Goal: Find specific page/section: Find specific page/section

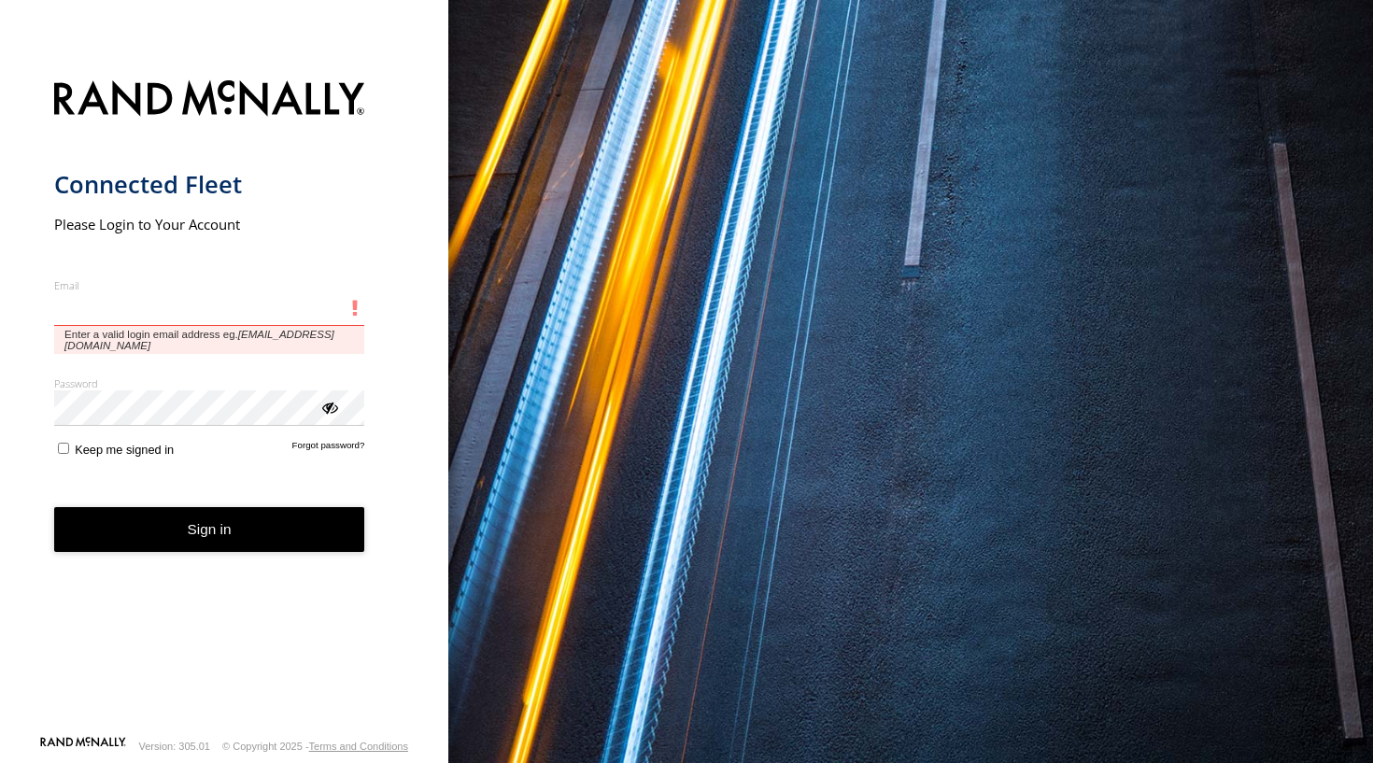
type input "**********"
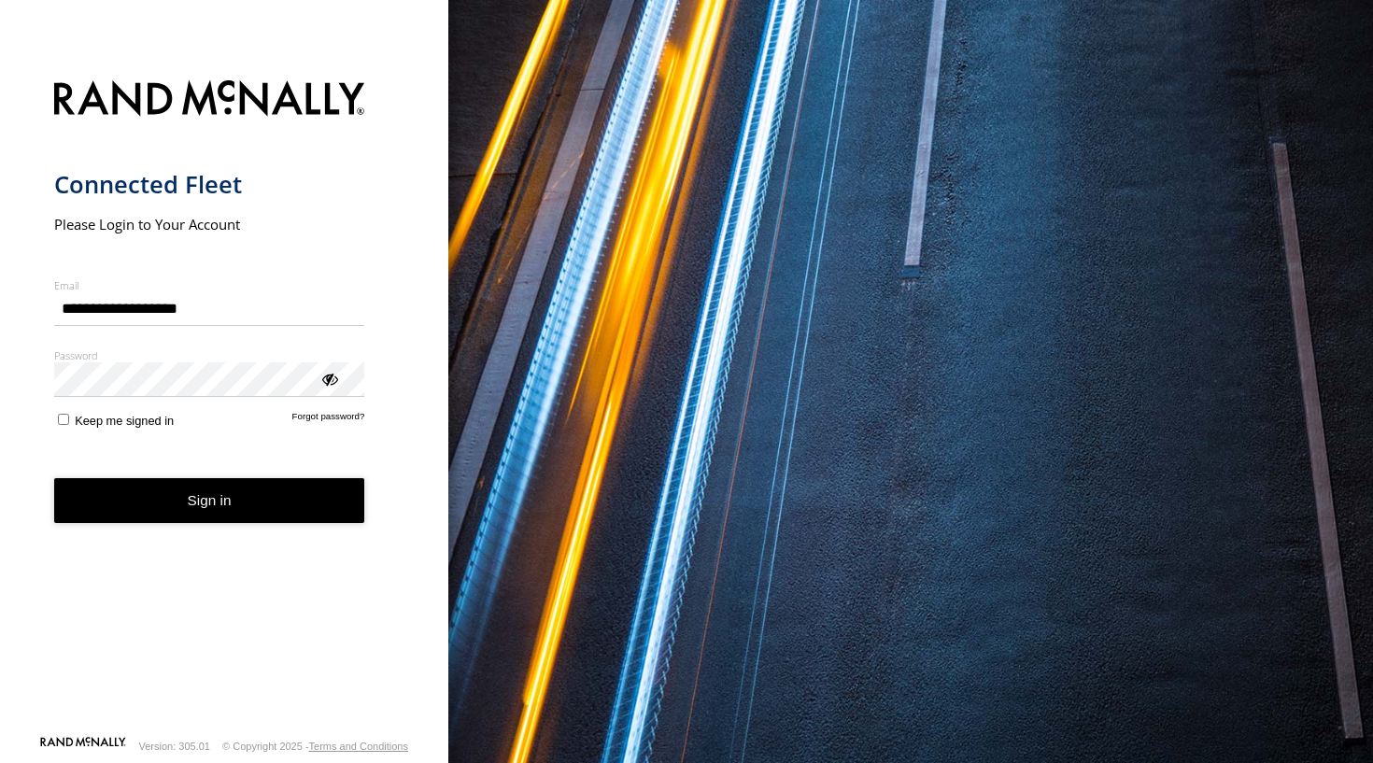
click at [216, 502] on button "Sign in" at bounding box center [209, 501] width 311 height 46
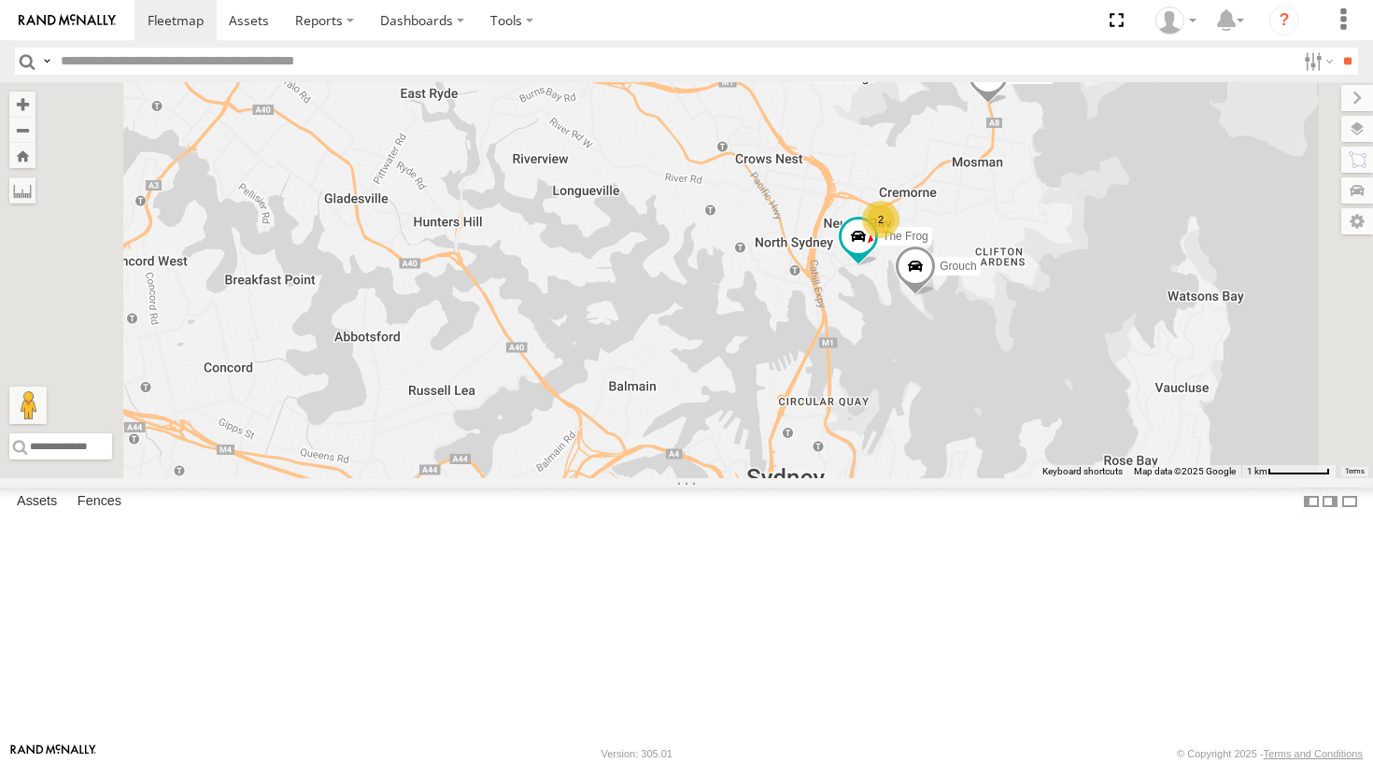
drag, startPoint x: 1102, startPoint y: 419, endPoint x: 1032, endPoint y: 426, distance: 70.4
click at [1032, 426] on div "DELTA Ferrari Troopie The Fridge Commercial Moe Grouch Hippo 2 The Frog" at bounding box center [686, 280] width 1373 height 396
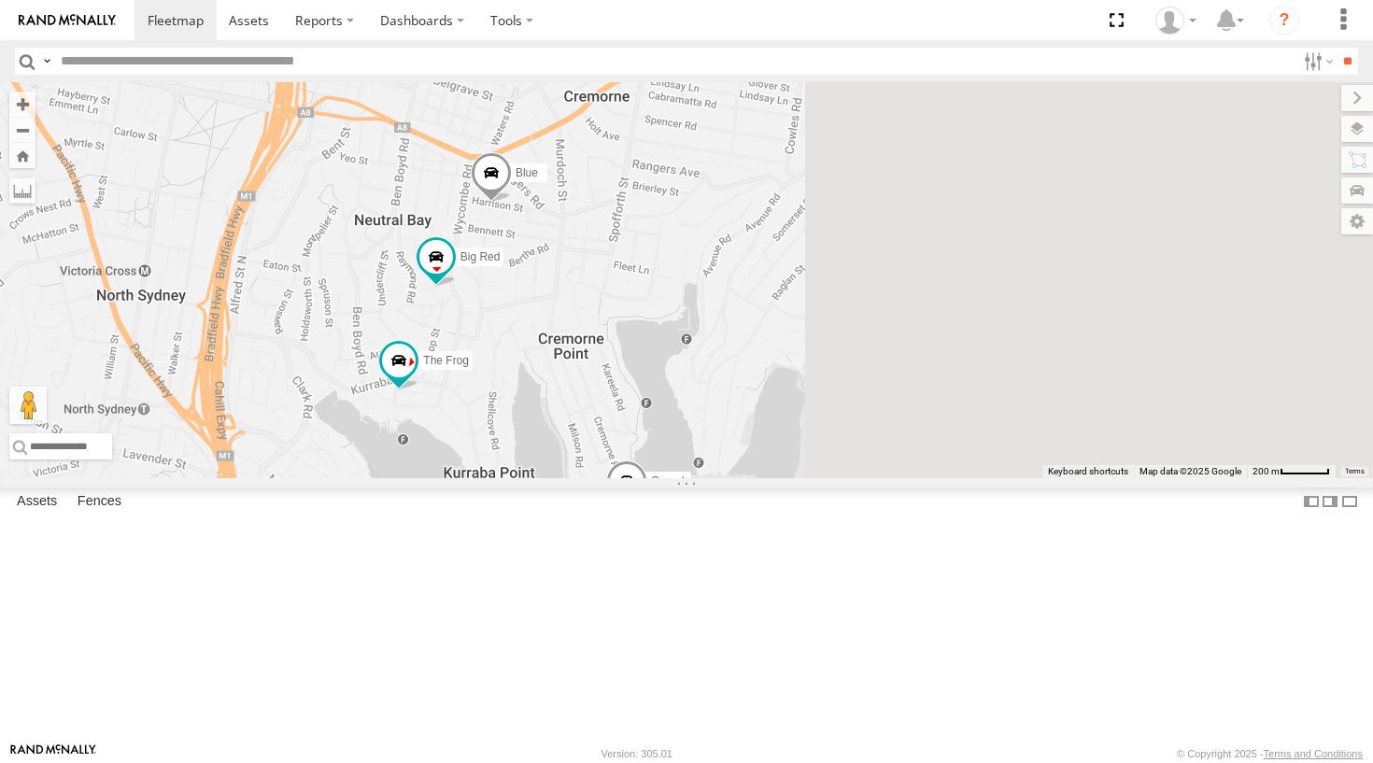
drag, startPoint x: 1210, startPoint y: 307, endPoint x: 799, endPoint y: 488, distance: 449.6
click at [799, 478] on div "DELTA Ferrari Troopie The Fridge Commercial Moe Grouch Hippo The Frog Blue Big …" at bounding box center [686, 280] width 1373 height 396
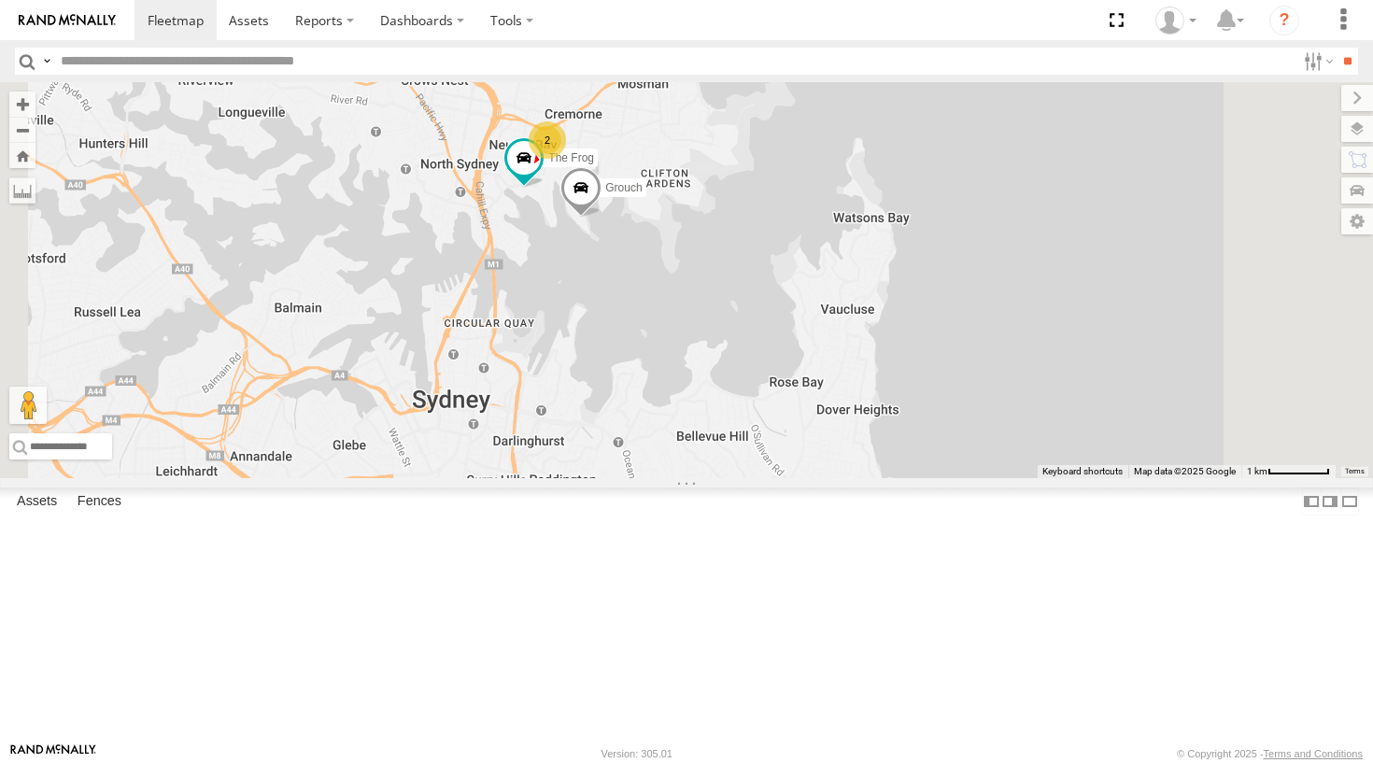
drag, startPoint x: 916, startPoint y: 540, endPoint x: 970, endPoint y: 247, distance: 298.2
click at [970, 247] on div "DELTA Ferrari Troopie The Fridge Commercial Moe Grouch Hippo The Frog 2 4" at bounding box center [686, 280] width 1373 height 396
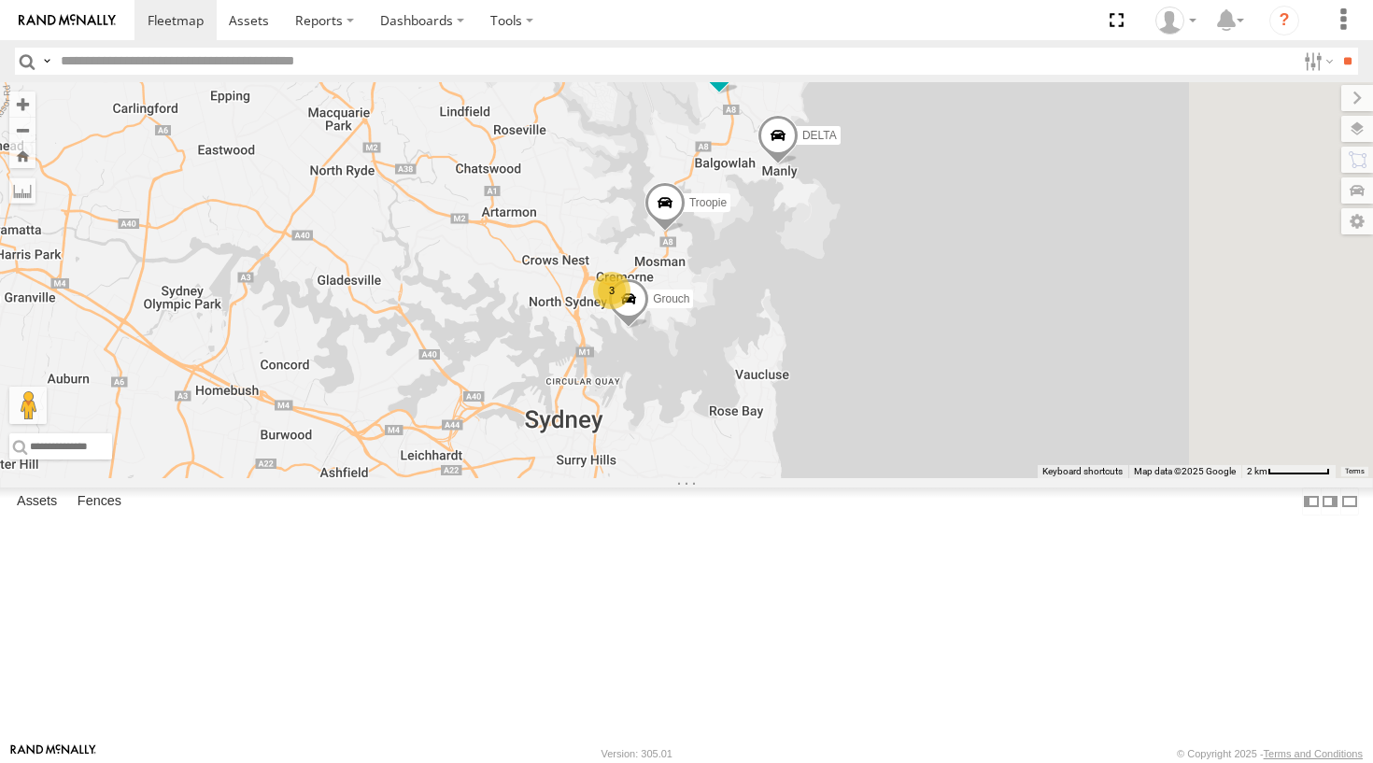
drag, startPoint x: 1055, startPoint y: 171, endPoint x: 960, endPoint y: 494, distance: 336.9
click at [960, 478] on div "DELTA Ferrari Troopie The Fridge Commercial Moe Grouch Hippo 3" at bounding box center [686, 280] width 1373 height 396
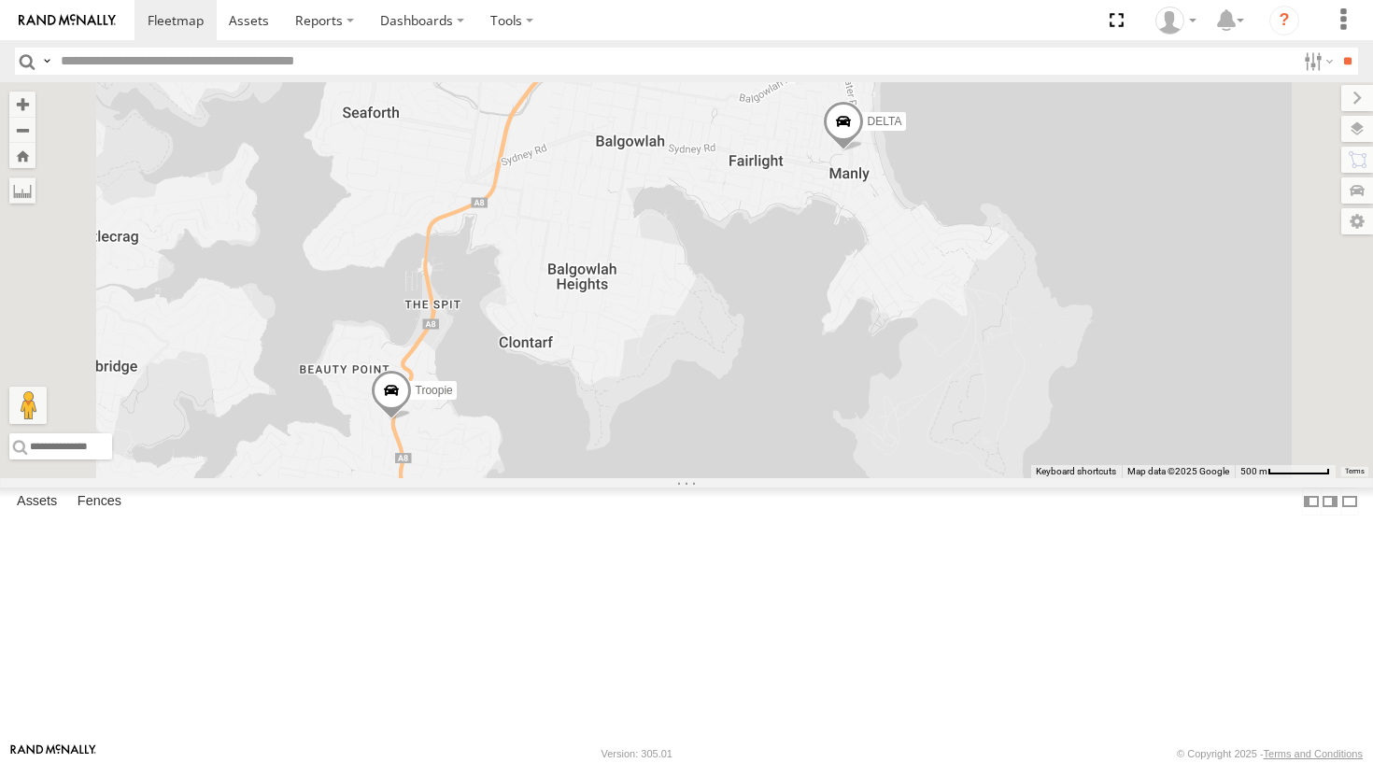
drag, startPoint x: 986, startPoint y: 385, endPoint x: 929, endPoint y: 262, distance: 135.8
click at [929, 262] on div "DELTA Ferrari Troopie The Fridge Commercial Moe Grouch Hippo 4" at bounding box center [686, 280] width 1373 height 396
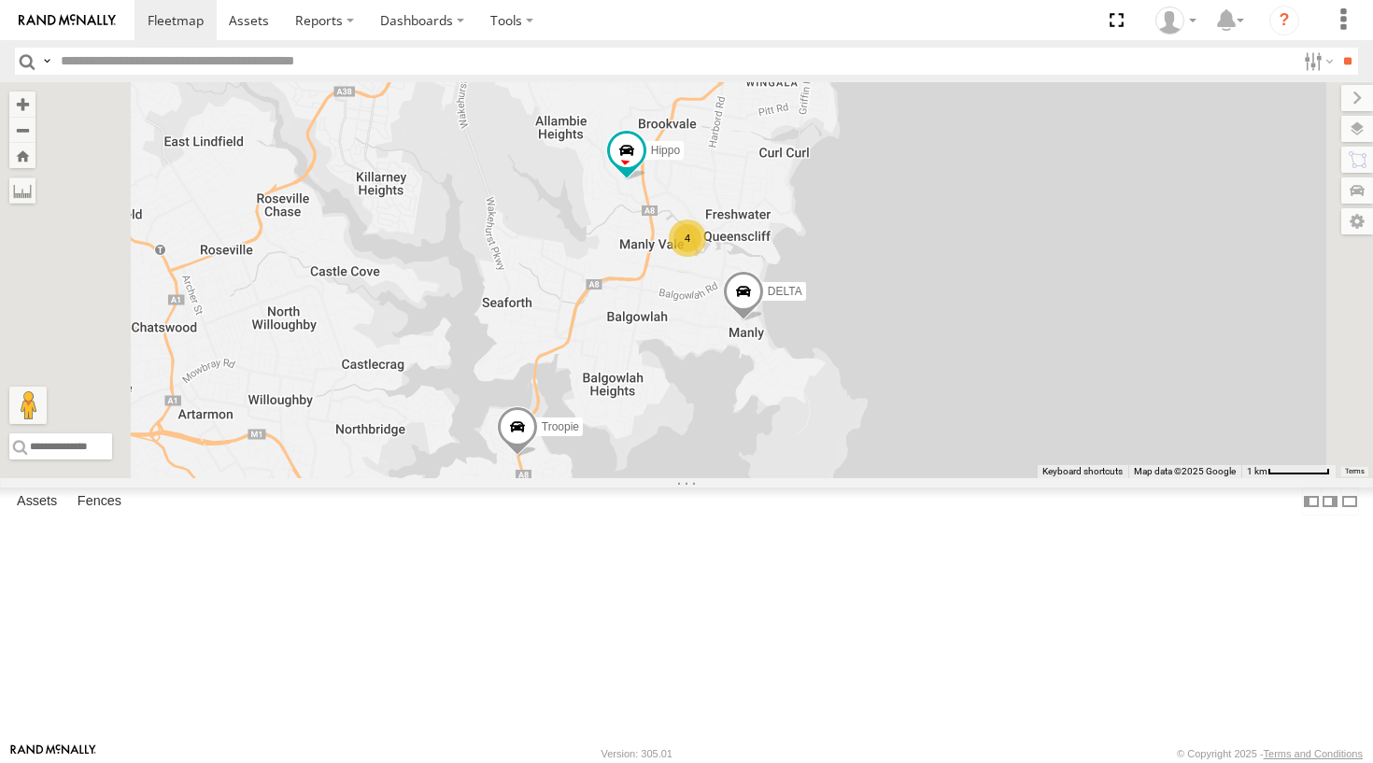
drag, startPoint x: 983, startPoint y: 227, endPoint x: 934, endPoint y: 432, distance: 211.4
click at [934, 432] on div "DELTA Ferrari Troopie The Fridge Commercial Moe Grouch Hippo 2 4 The Frog" at bounding box center [686, 280] width 1373 height 396
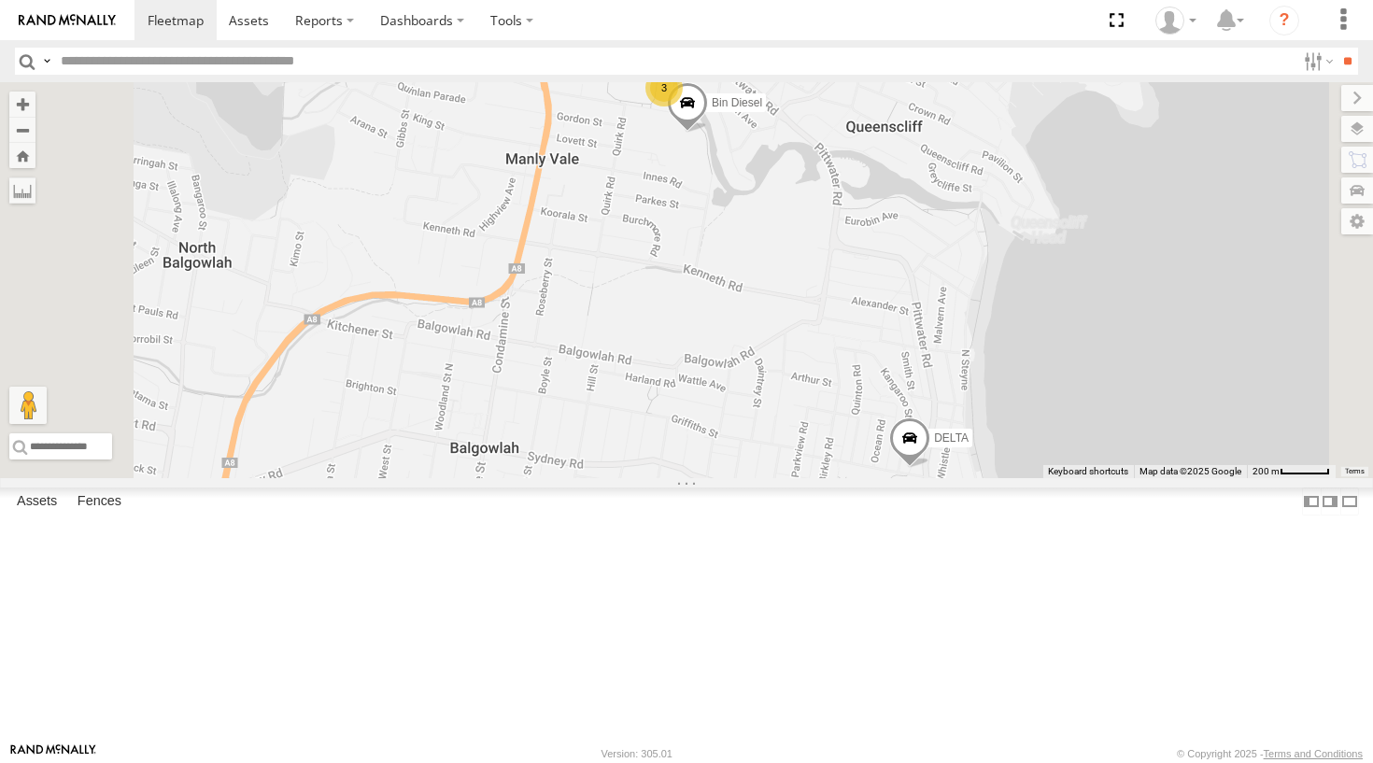
drag, startPoint x: 952, startPoint y: 416, endPoint x: 921, endPoint y: 163, distance: 254.1
click at [921, 163] on div "DELTA Ferrari Troopie The Fridge Commercial Moe Grouch Hippo The Frog Bin Diese…" at bounding box center [686, 280] width 1373 height 396
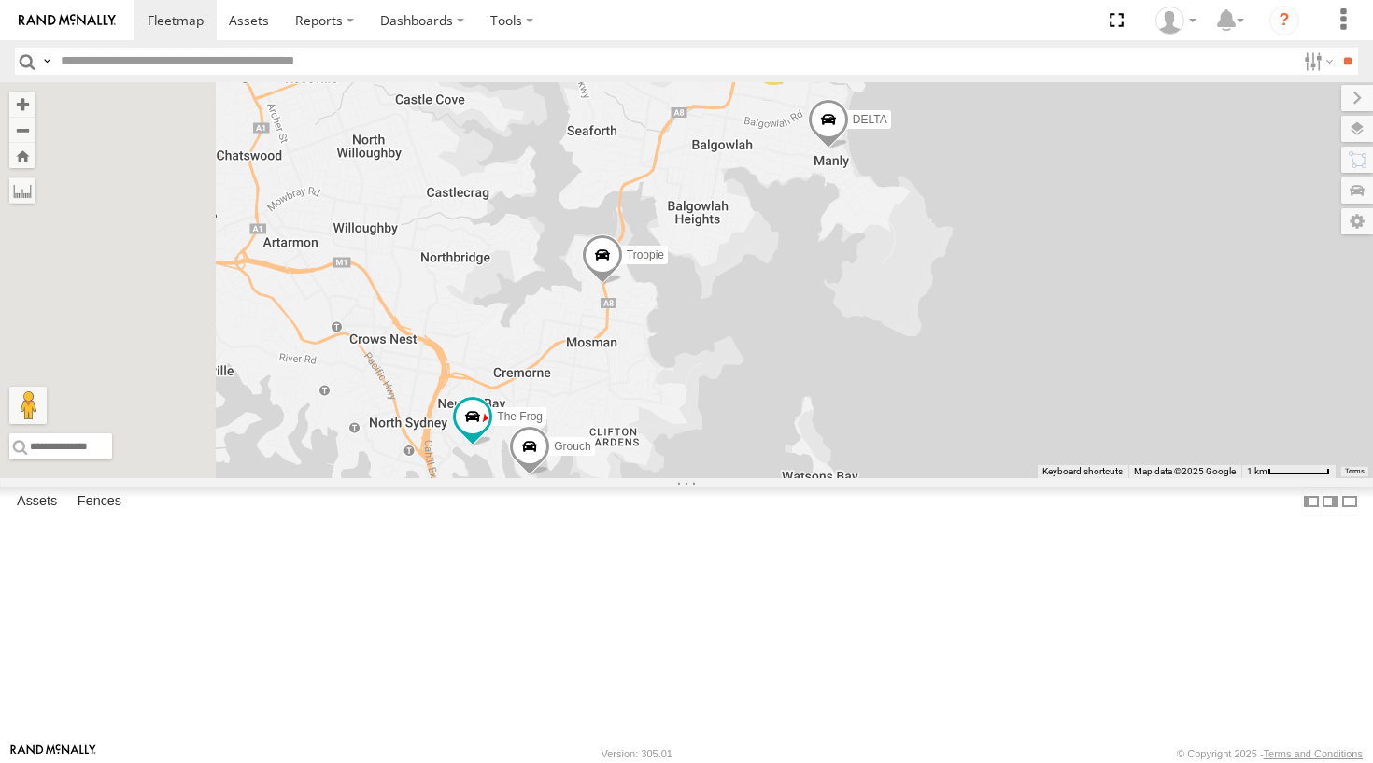
drag, startPoint x: 736, startPoint y: 469, endPoint x: 1037, endPoint y: 305, distance: 342.3
click at [1037, 305] on div "DELTA Ferrari Troopie The Fridge Commercial Moe Grouch Hippo The Frog 4" at bounding box center [686, 280] width 1373 height 396
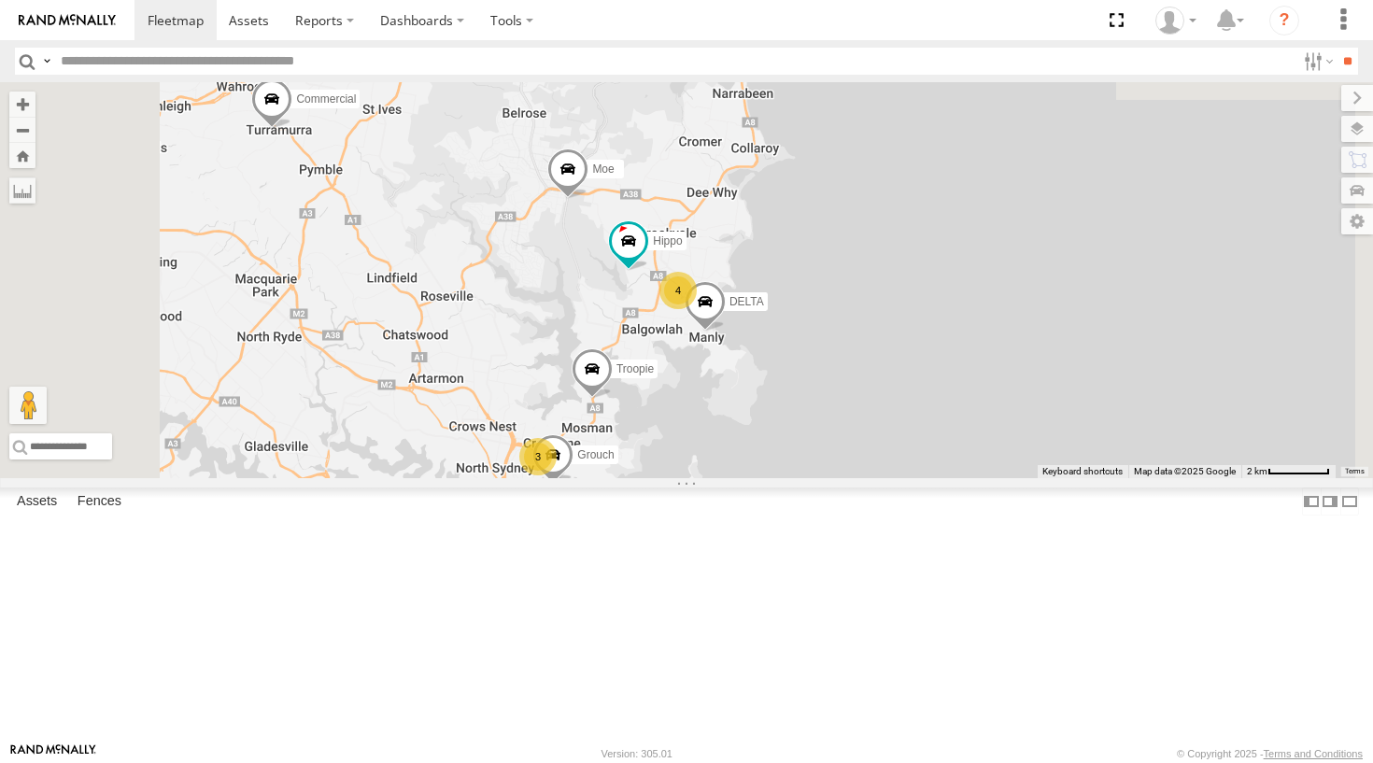
drag, startPoint x: 698, startPoint y: 344, endPoint x: 733, endPoint y: 522, distance: 181.9
click at [733, 478] on div "Grouch Hippo DELTA Troopie 3 4 The Fridge Commercial Moe" at bounding box center [686, 280] width 1373 height 396
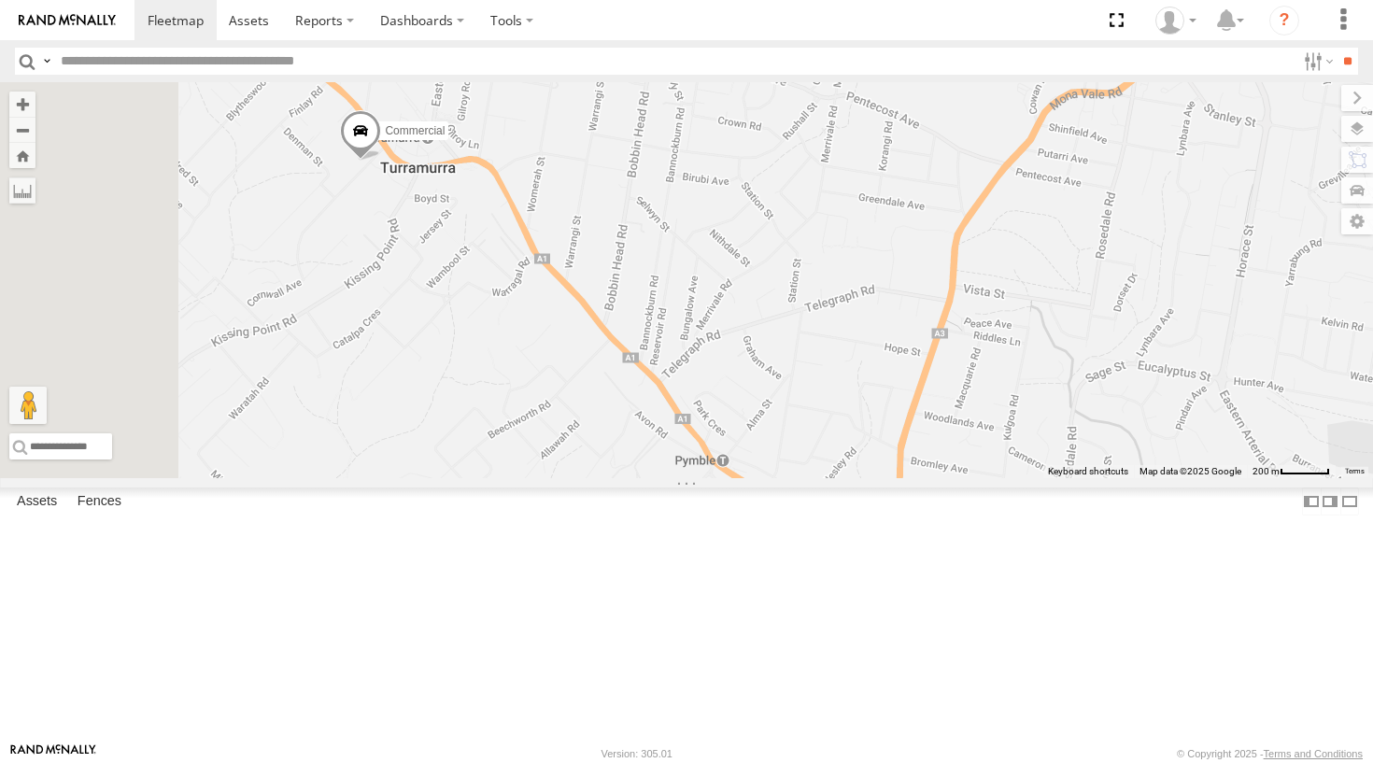
drag, startPoint x: 592, startPoint y: 368, endPoint x: 620, endPoint y: 240, distance: 131.0
click at [620, 240] on div "Grouch Hippo DELTA Troopie The Fridge Commercial Moe" at bounding box center [686, 280] width 1373 height 396
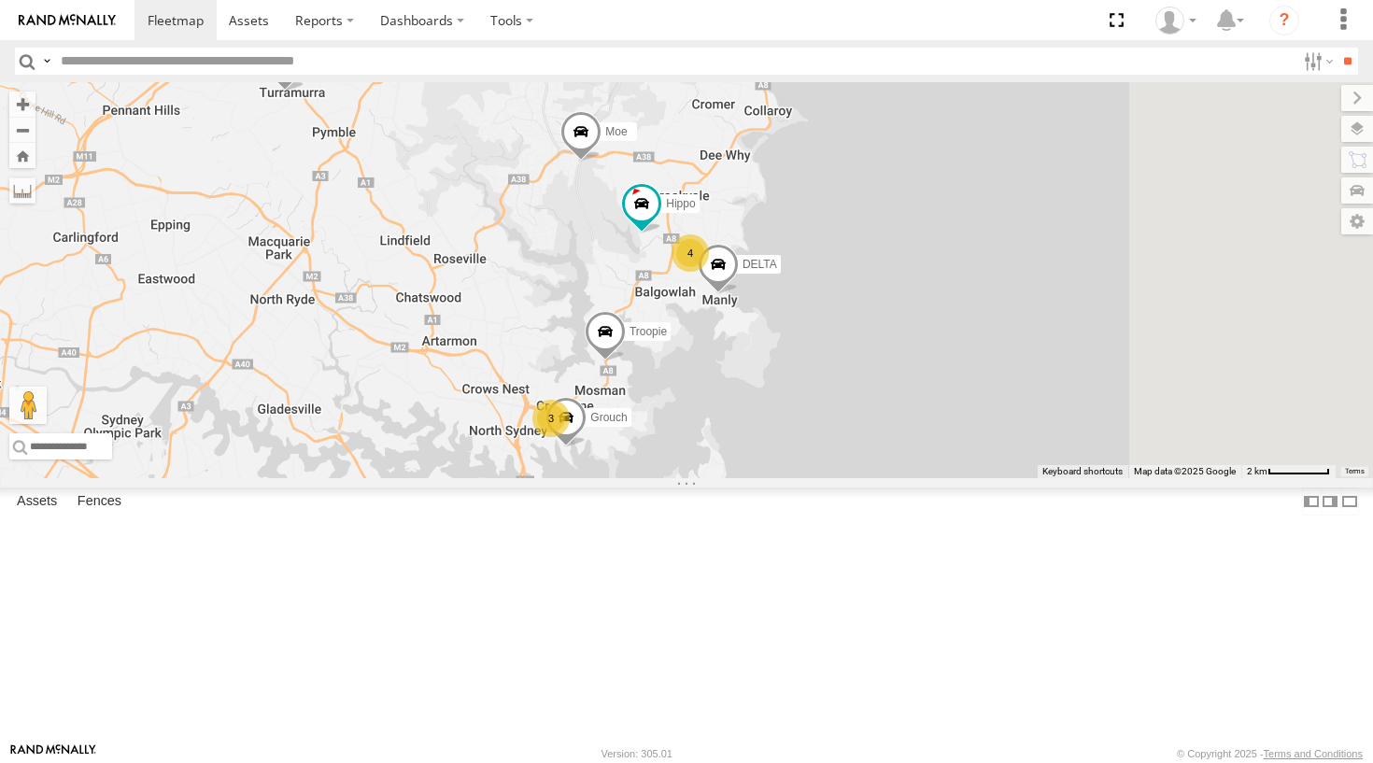
drag, startPoint x: 932, startPoint y: 464, endPoint x: 791, endPoint y: 428, distance: 145.7
click at [791, 428] on div "Grouch Hippo DELTA Troopie The Fridge Commercial Moe 3 4" at bounding box center [686, 280] width 1373 height 396
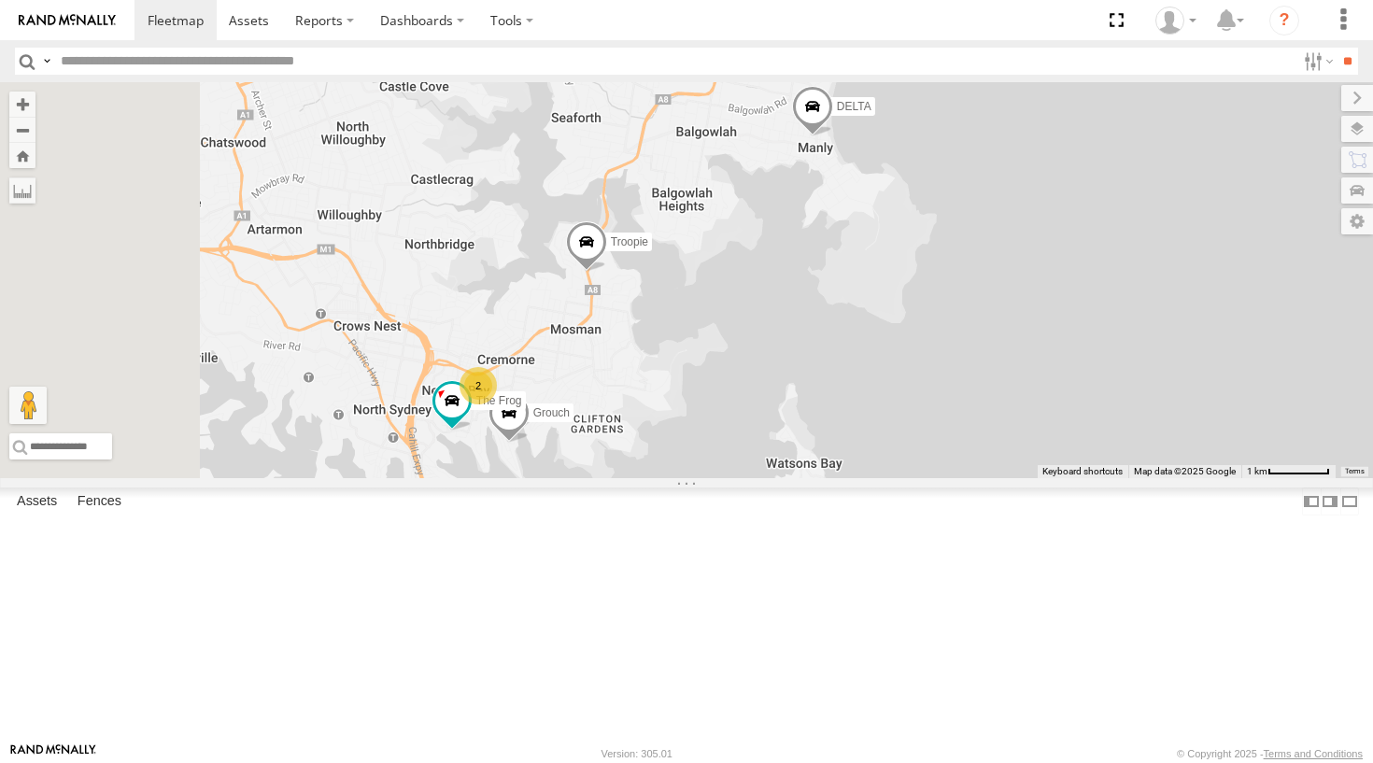
drag, startPoint x: 719, startPoint y: 525, endPoint x: 747, endPoint y: 403, distance: 125.5
click at [747, 403] on div "Grouch Hippo DELTA Troopie The Fridge Commercial Moe 2 4 The Frog" at bounding box center [686, 280] width 1373 height 396
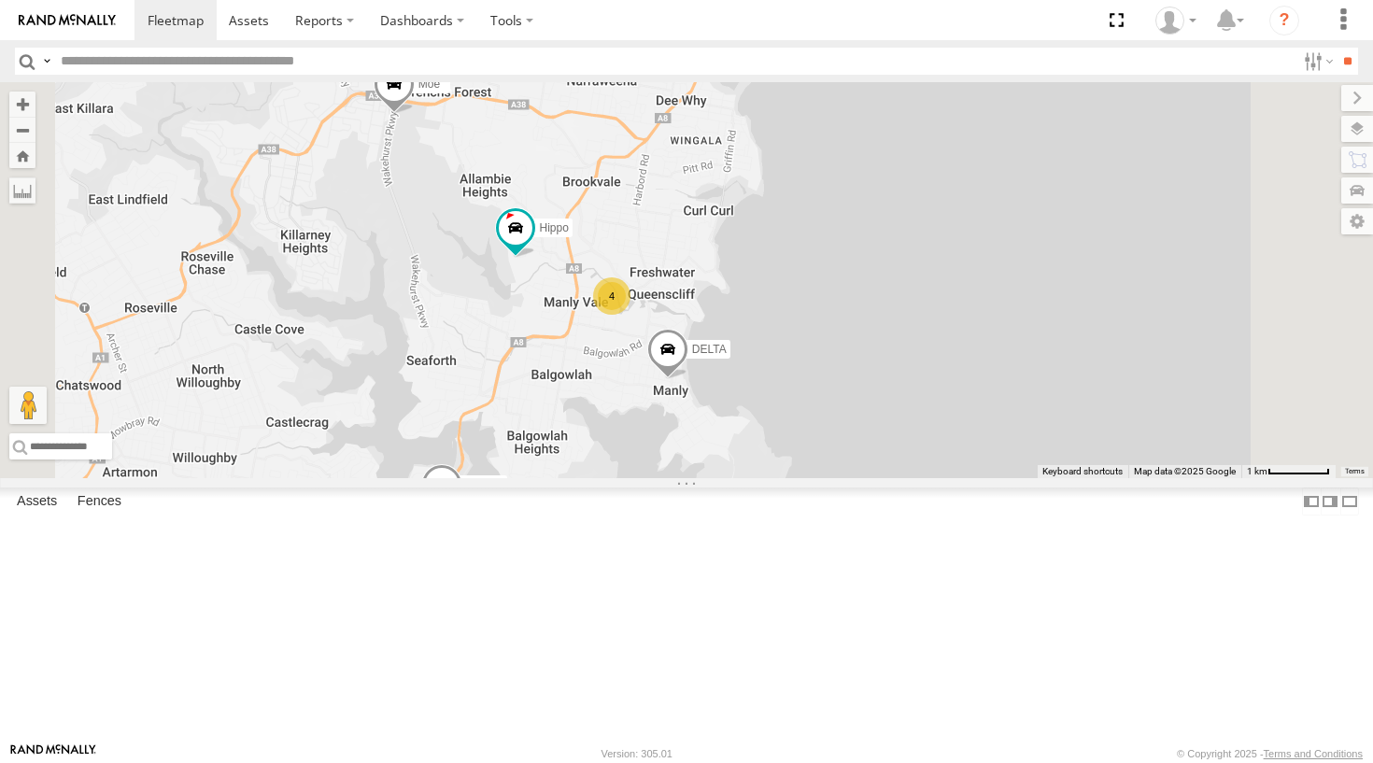
drag, startPoint x: 783, startPoint y: 391, endPoint x: 632, endPoint y: 644, distance: 294.4
click at [632, 478] on div "Grouch Hippo DELTA Troopie The Fridge Commercial Moe 2 4 The Frog" at bounding box center [686, 280] width 1373 height 396
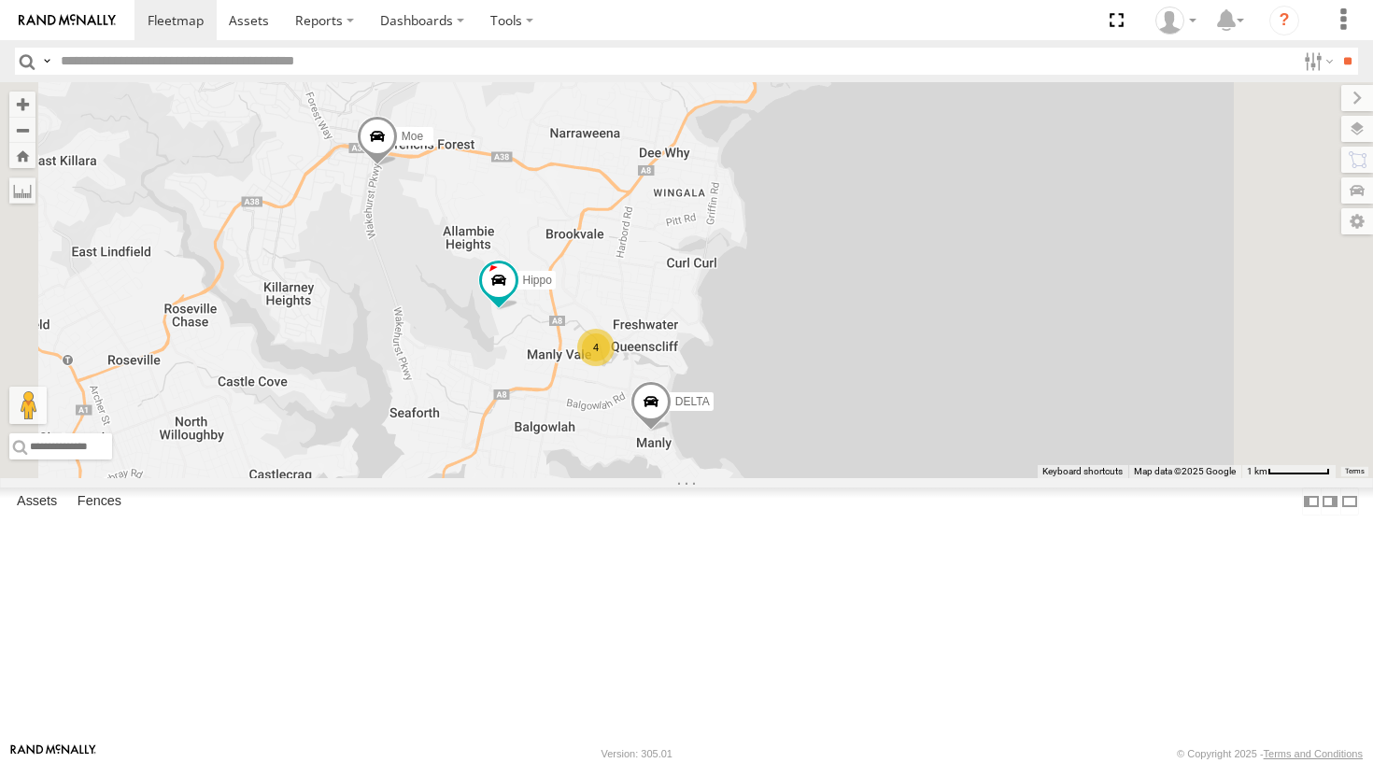
drag, startPoint x: 707, startPoint y: 505, endPoint x: 707, endPoint y: 494, distance: 11.2
click at [707, 478] on div "Grouch Hippo DELTA Troopie The Fridge Commercial Moe 2 4 The Frog" at bounding box center [686, 280] width 1373 height 396
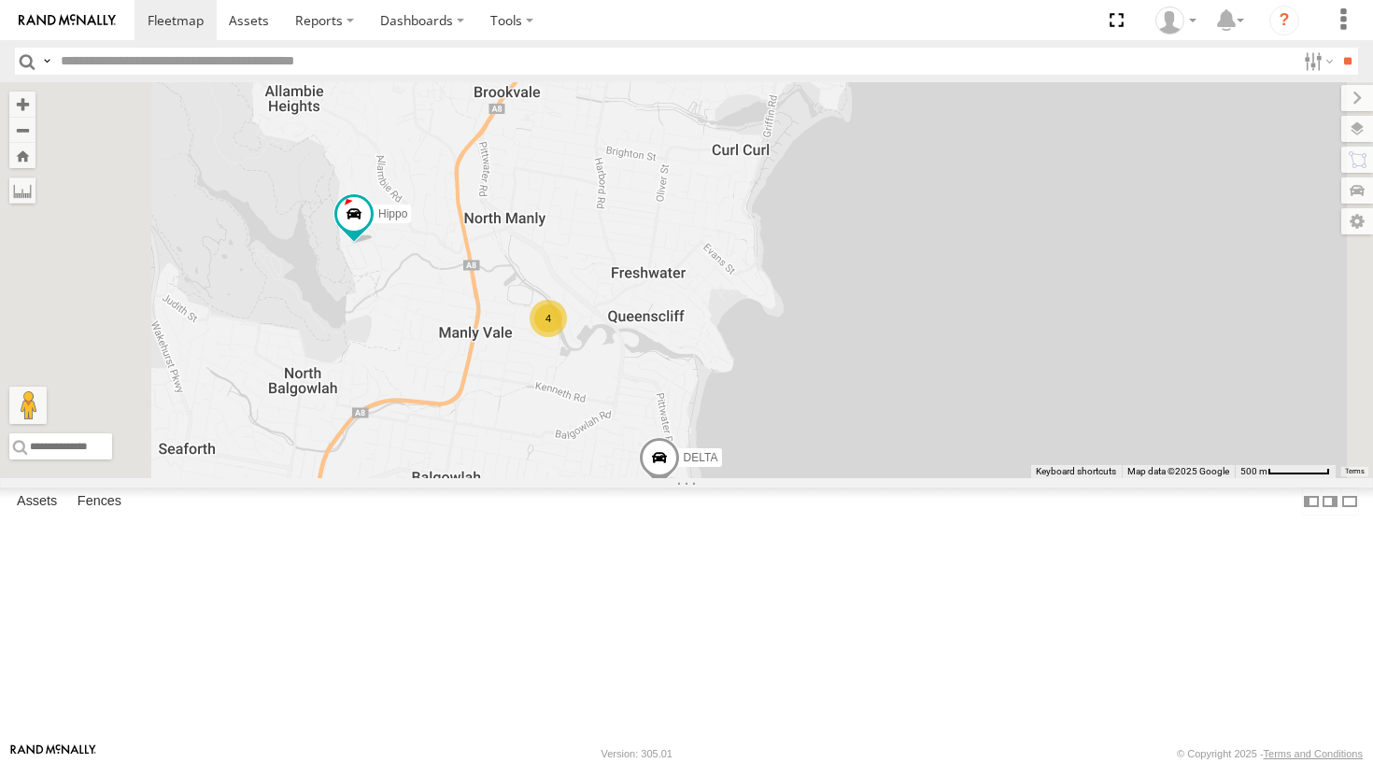
drag, startPoint x: 671, startPoint y: 480, endPoint x: 726, endPoint y: 407, distance: 91.3
click at [726, 407] on div "Grouch Hippo DELTA Troopie The Fridge Commercial Moe The Frog 4" at bounding box center [686, 280] width 1373 height 396
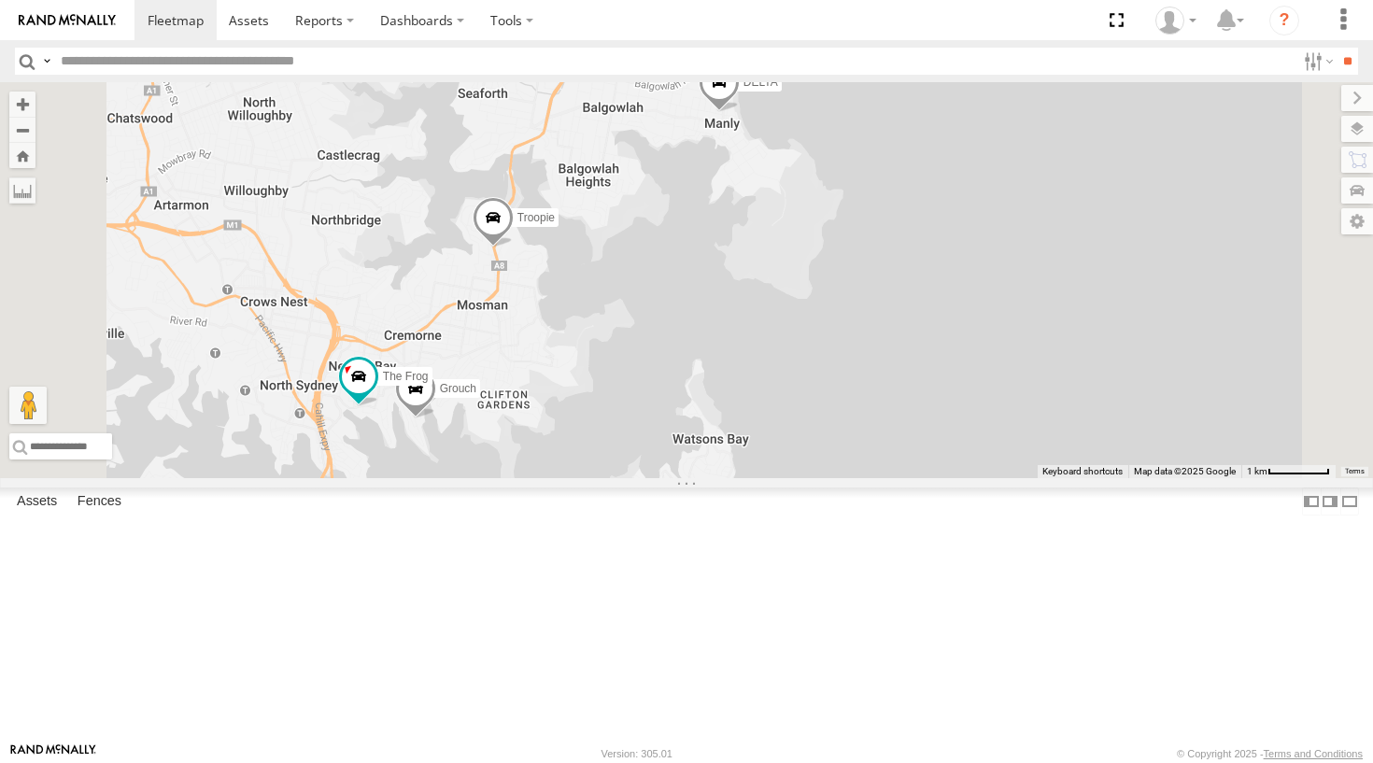
drag, startPoint x: 700, startPoint y: 509, endPoint x: 816, endPoint y: 193, distance: 336.3
click at [816, 193] on div "Grouch Hippo DELTA Troopie The Fridge Commercial Moe The Frog 4" at bounding box center [686, 280] width 1373 height 396
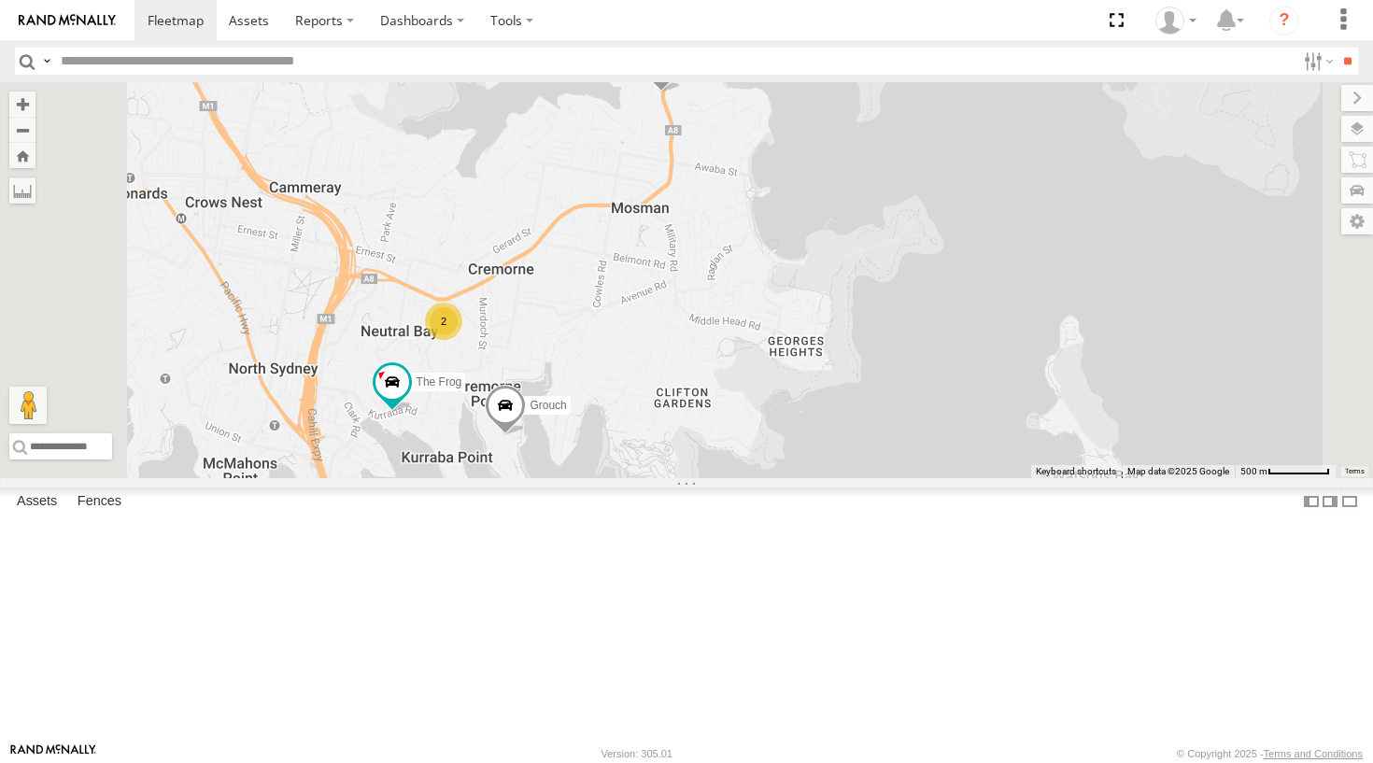
drag, startPoint x: 716, startPoint y: 520, endPoint x: 728, endPoint y: 427, distance: 94.1
click at [728, 427] on div "Grouch Hippo DELTA Troopie The Fridge Commercial Moe The Frog 2" at bounding box center [686, 280] width 1373 height 396
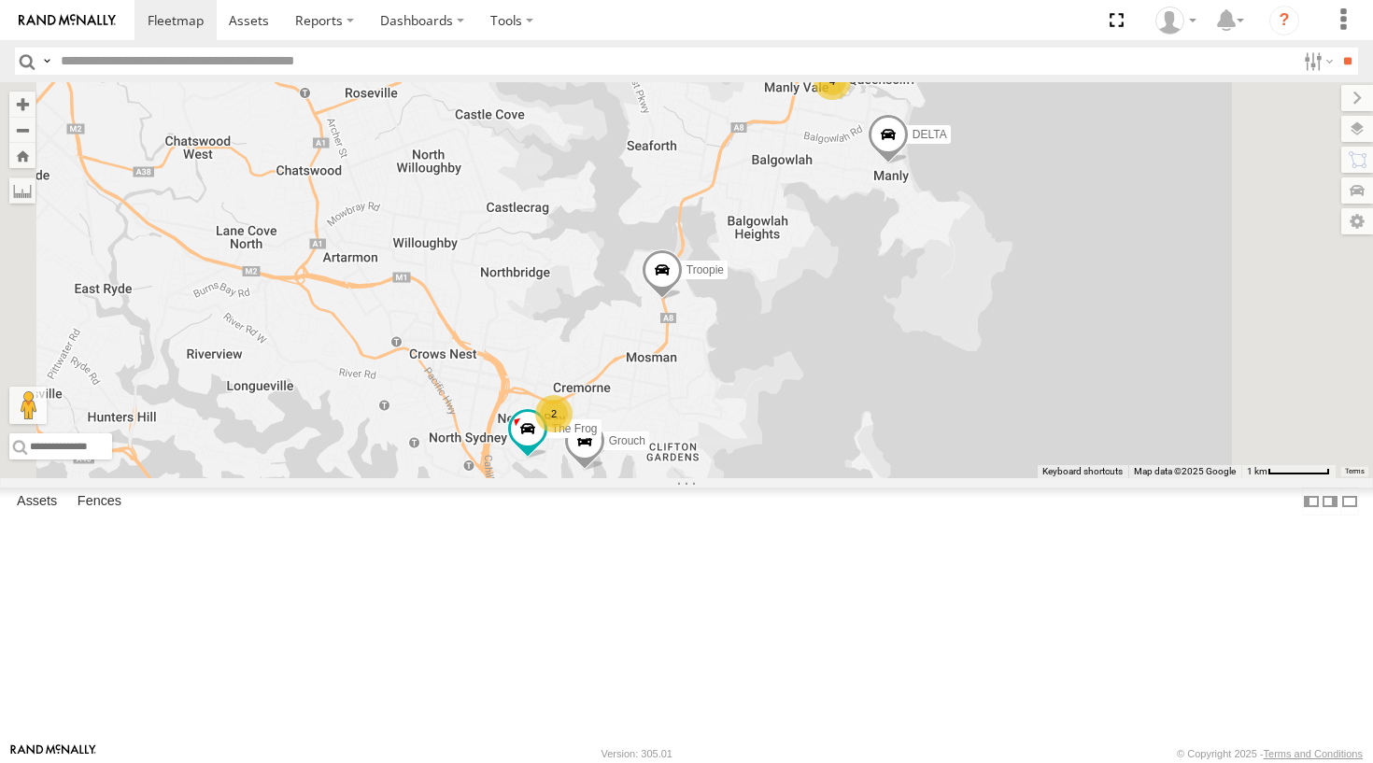
drag, startPoint x: 560, startPoint y: 492, endPoint x: 644, endPoint y: 601, distance: 136.6
click at [644, 478] on div "Grouch Hippo DELTA Troopie The Fridge Commercial Moe The Frog 2 4" at bounding box center [686, 280] width 1373 height 396
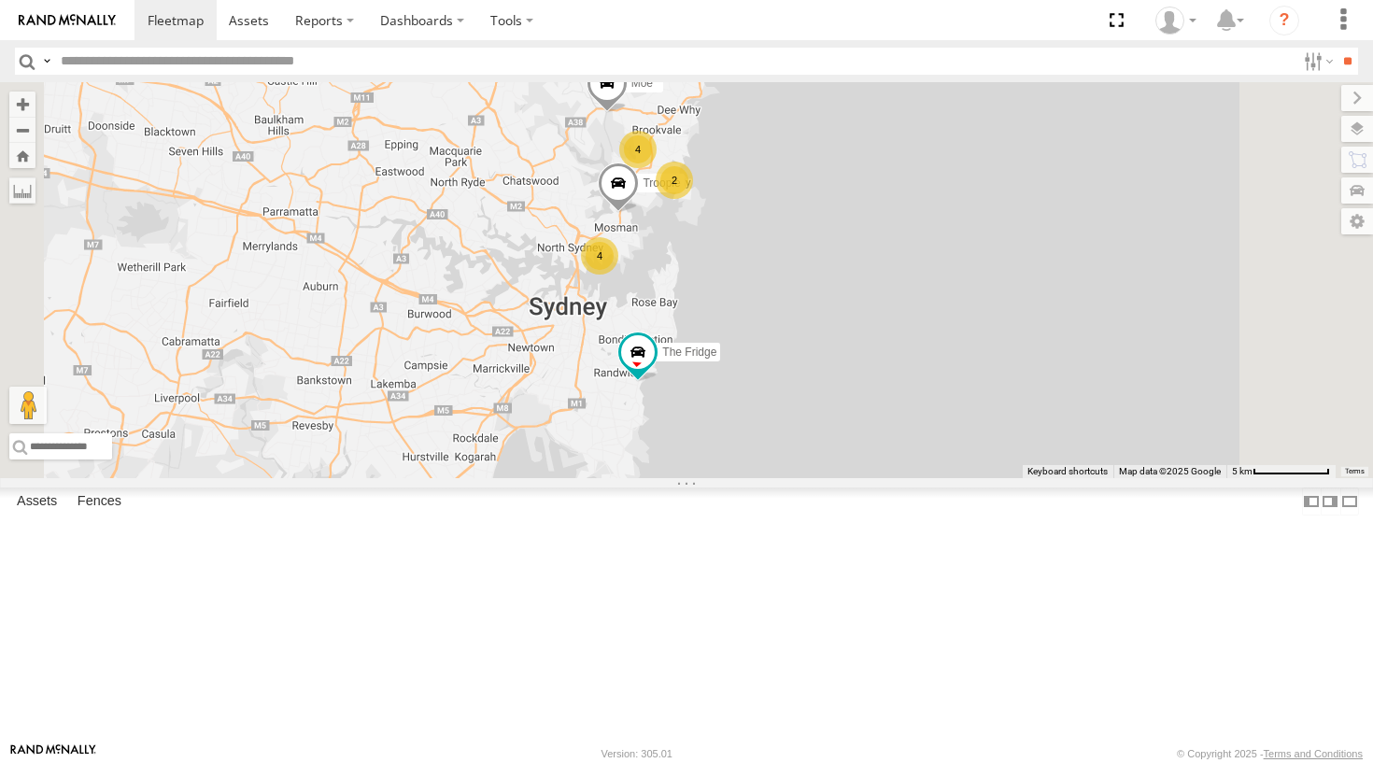
drag, startPoint x: 940, startPoint y: 453, endPoint x: 898, endPoint y: 383, distance: 81.7
click at [898, 383] on div "Troopie The Fridge Commercial Moe 4 4 2 Ferrari" at bounding box center [686, 280] width 1373 height 396
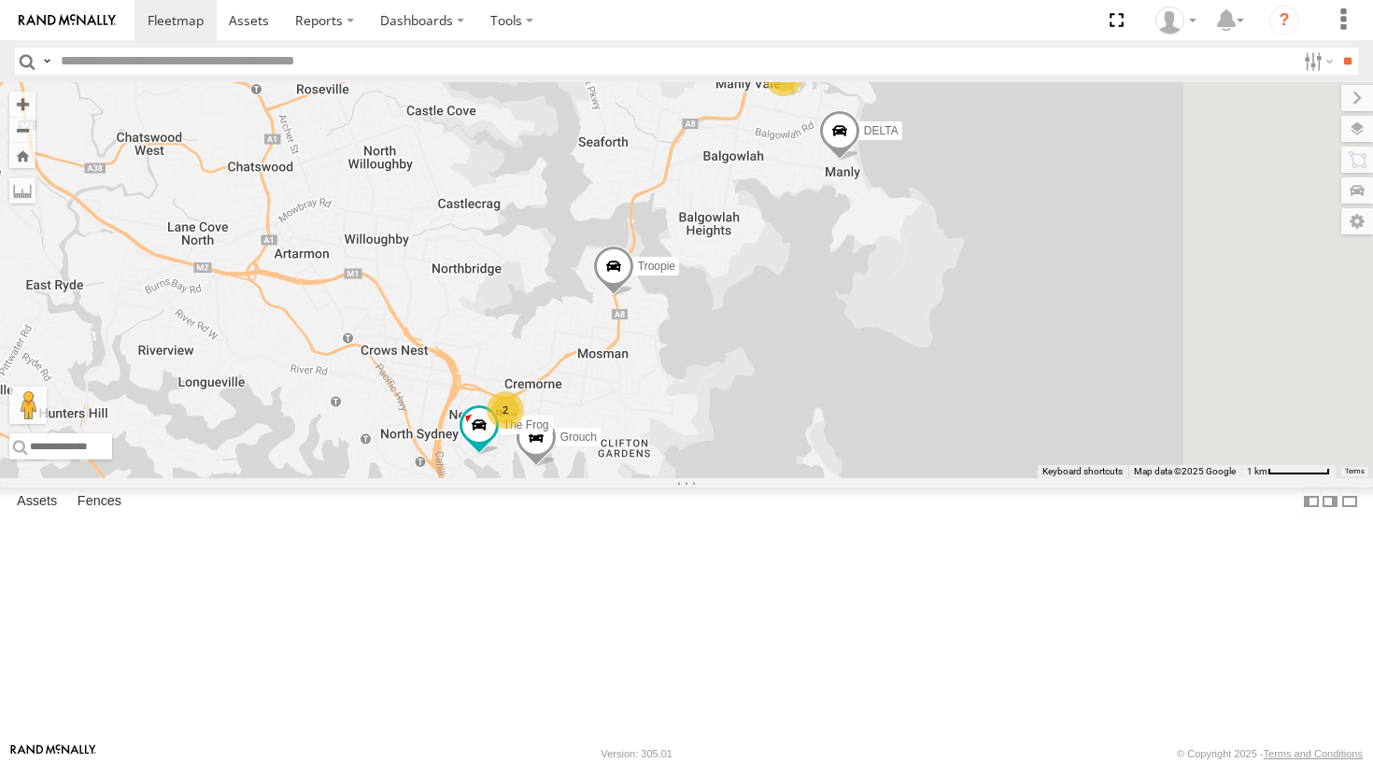
drag, startPoint x: 1009, startPoint y: 355, endPoint x: 841, endPoint y: 474, distance: 205.8
click at [840, 474] on div "Troopie The Fridge Commercial Moe Ferrari Grouch Hippo DELTA 2 4 The Frog" at bounding box center [686, 280] width 1373 height 396
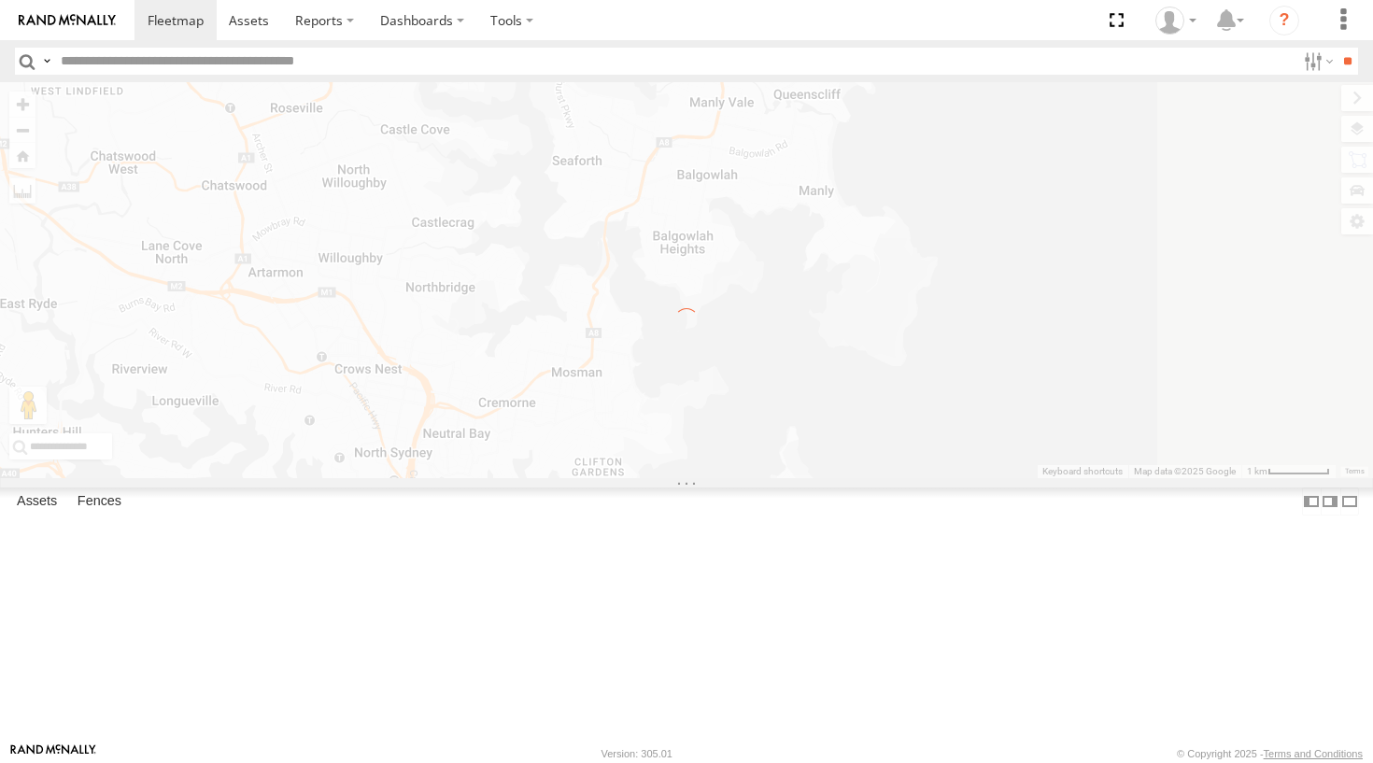
drag, startPoint x: 982, startPoint y: 466, endPoint x: 955, endPoint y: 511, distance: 52.4
click at [955, 478] on div "← Move left → Move right ↑ Move up ↓ Move down + Zoom in - Zoom out Home Jump l…" at bounding box center [686, 280] width 1373 height 396
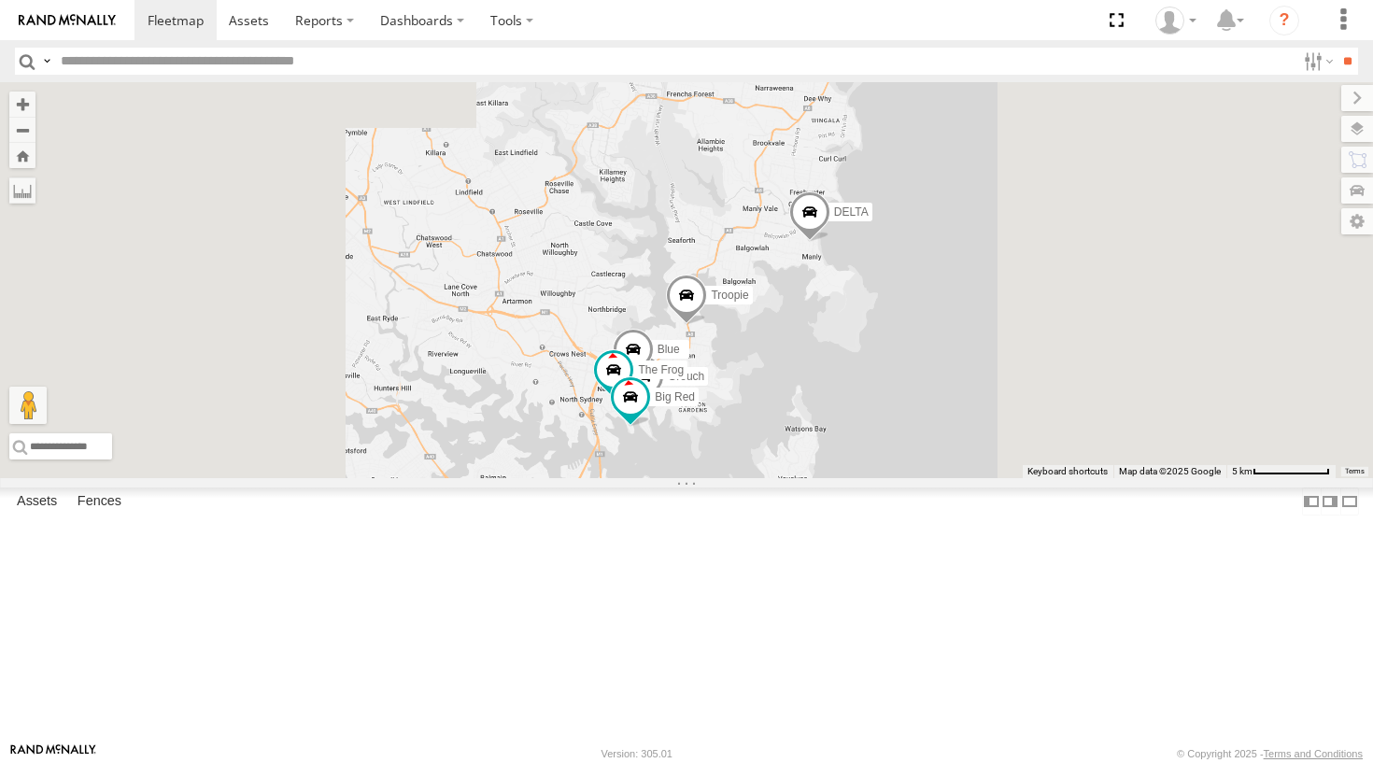
drag, startPoint x: 934, startPoint y: 375, endPoint x: 917, endPoint y: 423, distance: 50.5
click at [917, 423] on div "Grouch Blue DELTA Troopie The Frog Big Red" at bounding box center [686, 280] width 1373 height 396
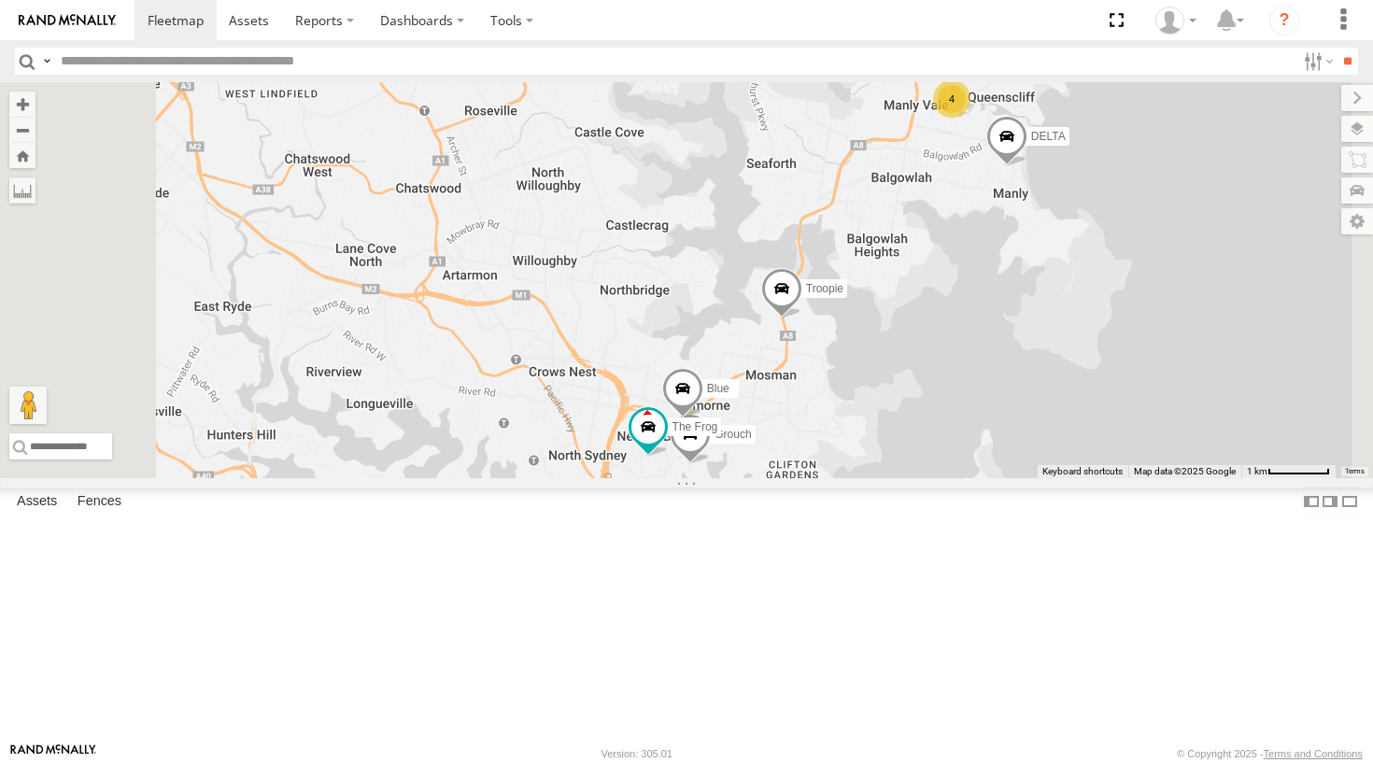
drag, startPoint x: 852, startPoint y: 579, endPoint x: 848, endPoint y: 414, distance: 165.4
click at [848, 414] on div "DELTA Troopie Commercial Grouch 2 Blue 4 The Frog" at bounding box center [686, 280] width 1373 height 396
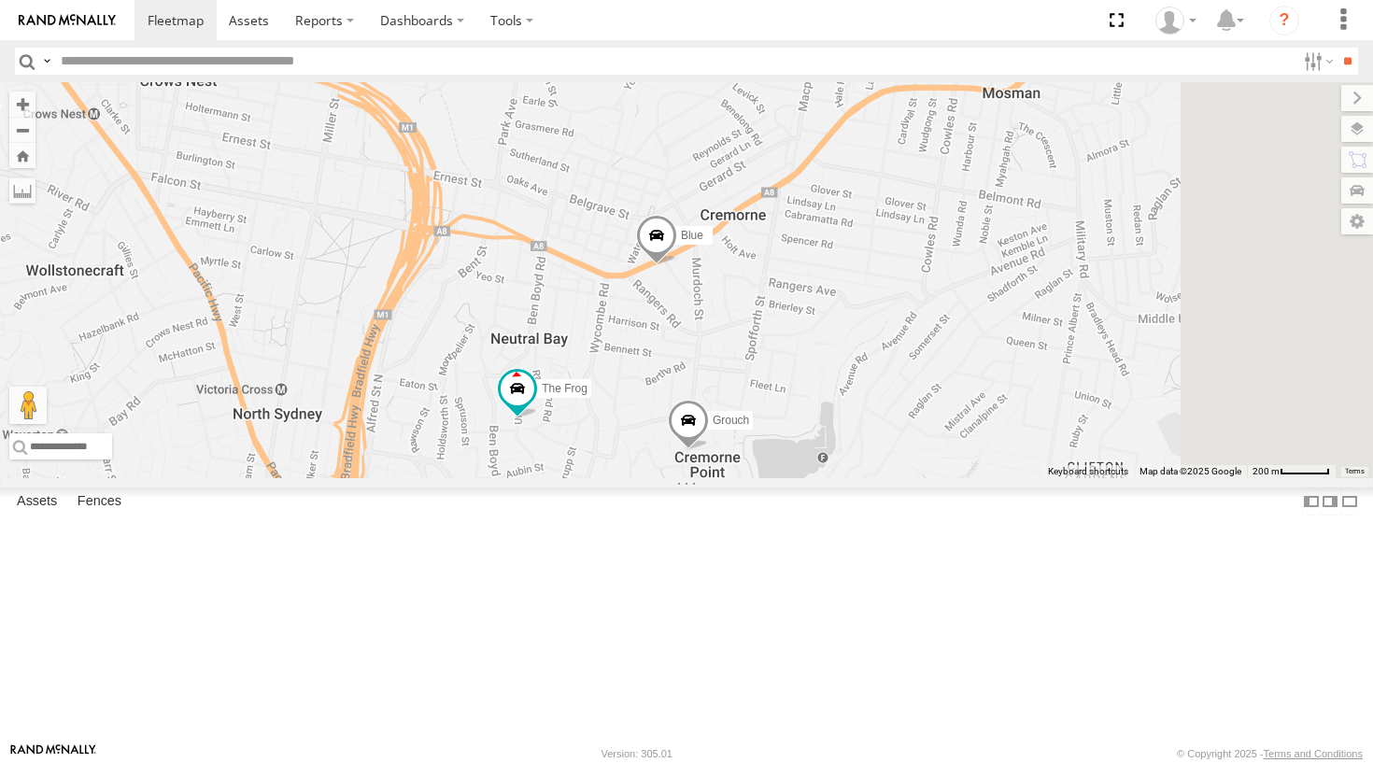
drag, startPoint x: 939, startPoint y: 575, endPoint x: 834, endPoint y: 205, distance: 384.4
click at [834, 205] on div "DELTA Troopie Commercial Grouch Blue The Frog Big Red" at bounding box center [686, 280] width 1373 height 396
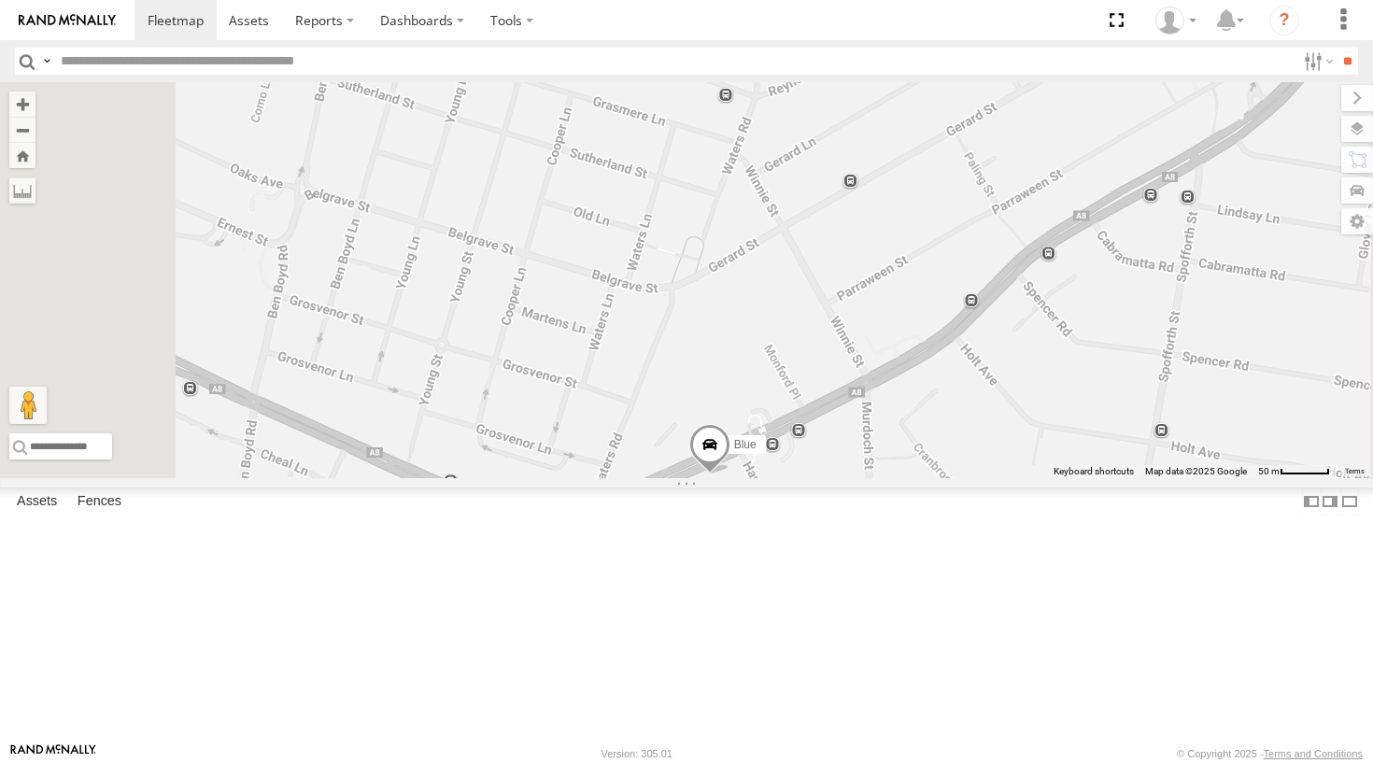
drag, startPoint x: 912, startPoint y: 542, endPoint x: 884, endPoint y: 347, distance: 196.3
click at [884, 347] on div "DELTA Troopie Commercial Grouch Blue The Frog Big Red" at bounding box center [686, 280] width 1373 height 396
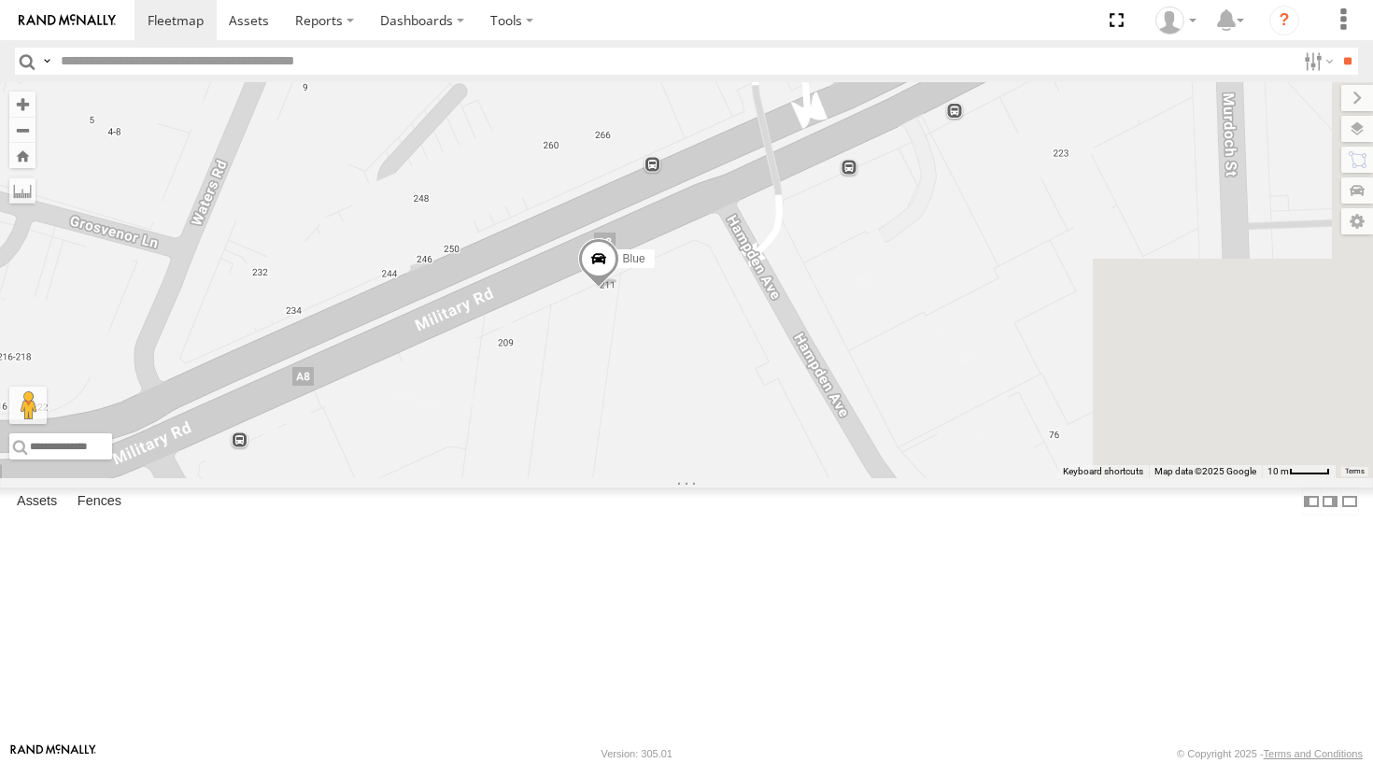
drag, startPoint x: 1095, startPoint y: 483, endPoint x: 919, endPoint y: 328, distance: 234.2
click at [919, 328] on div "DELTA Troopie Commercial Grouch Blue The Frog Big Red" at bounding box center [686, 280] width 1373 height 396
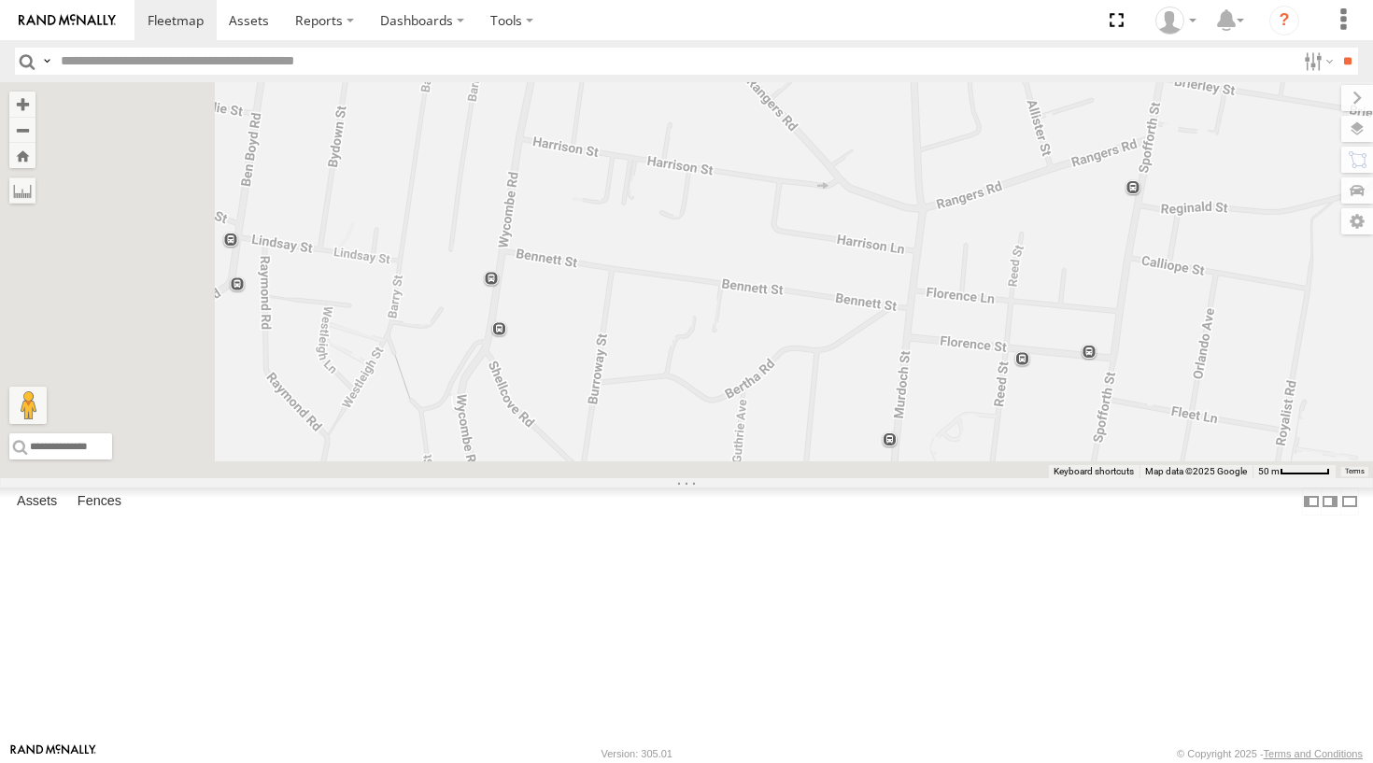
drag, startPoint x: 774, startPoint y: 559, endPoint x: 1012, endPoint y: 93, distance: 522.1
click at [1012, 93] on div "DELTA Troopie Commercial Grouch Blue The Frog Big Red" at bounding box center [686, 280] width 1373 height 396
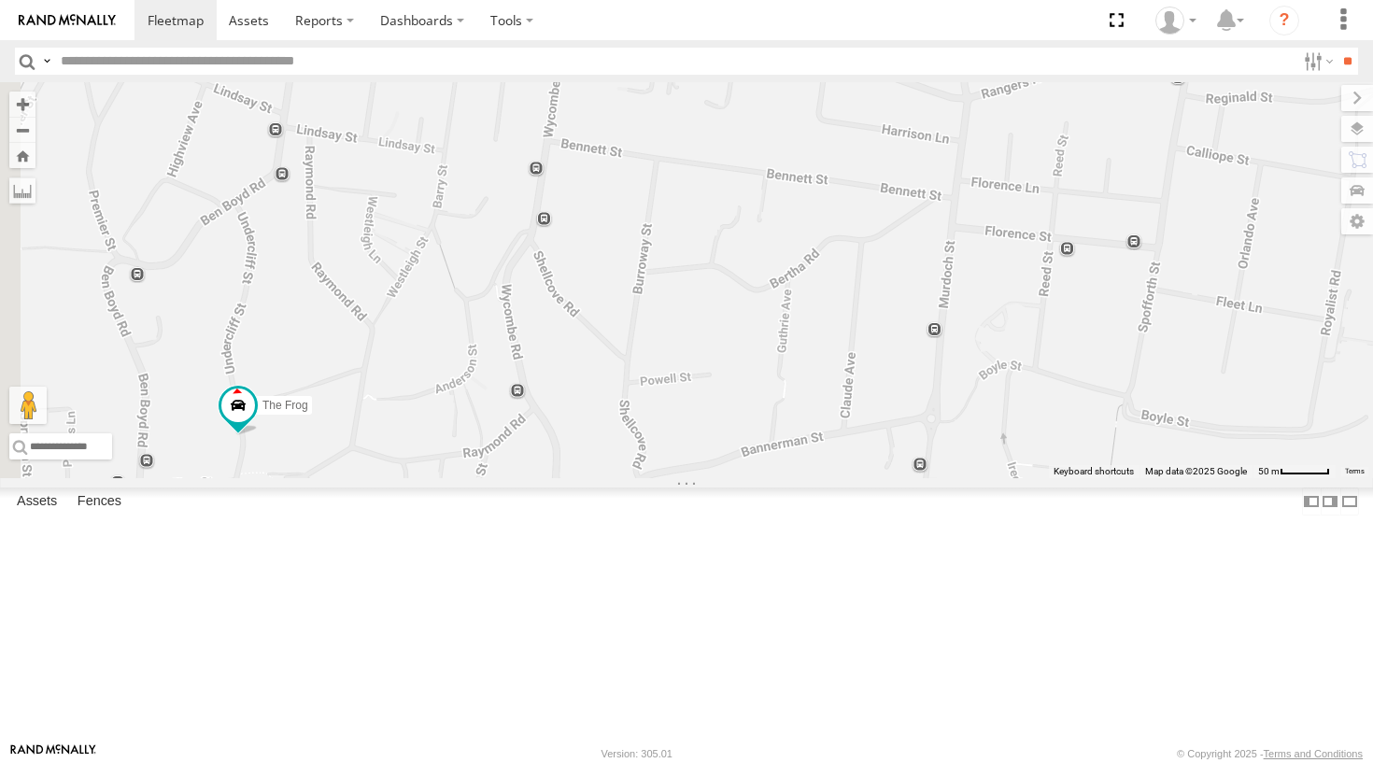
drag, startPoint x: 975, startPoint y: 460, endPoint x: 913, endPoint y: -69, distance: 532.3
click at [913, 0] on html at bounding box center [686, 381] width 1373 height 763
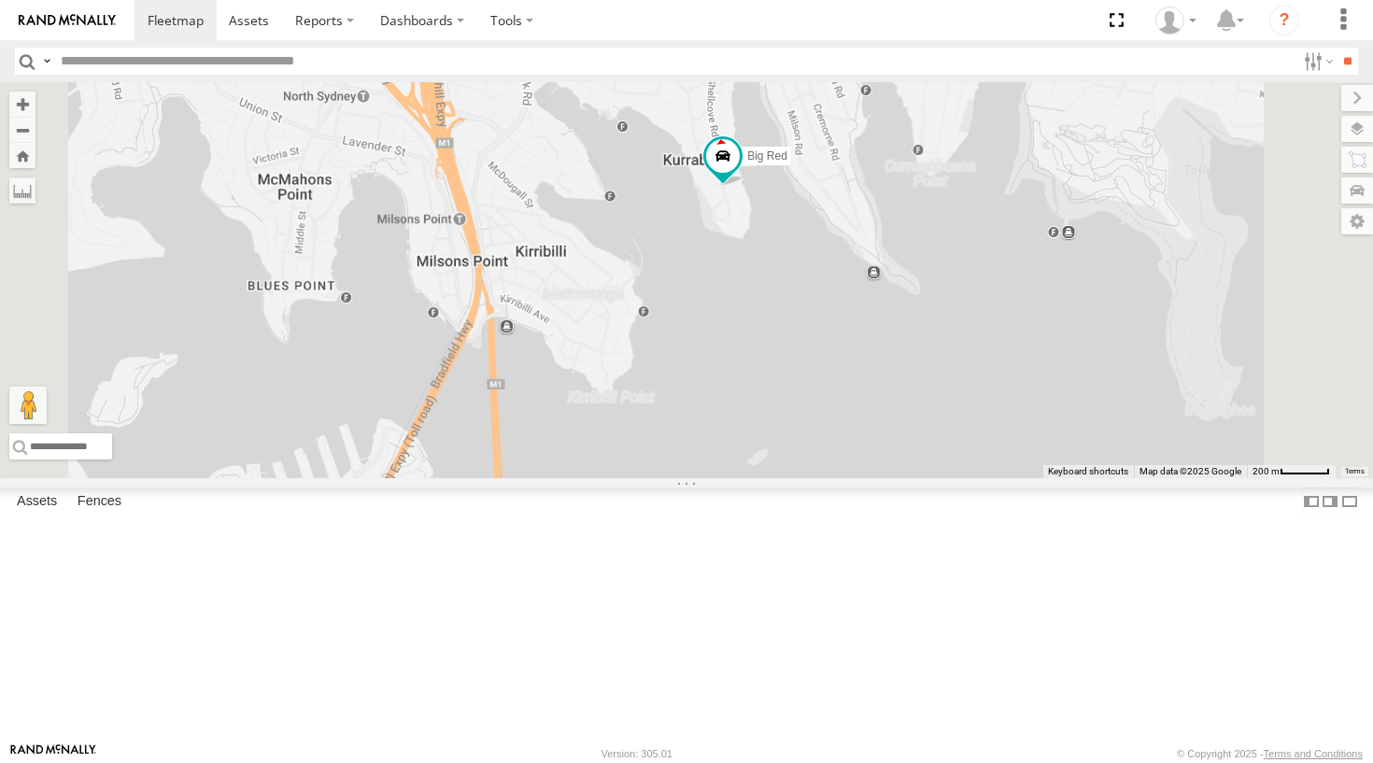
drag, startPoint x: 946, startPoint y: 214, endPoint x: 922, endPoint y: 328, distance: 116.5
click at [922, 328] on div "DELTA Troopie Commercial Grouch Blue The Frog Big Red" at bounding box center [686, 280] width 1373 height 396
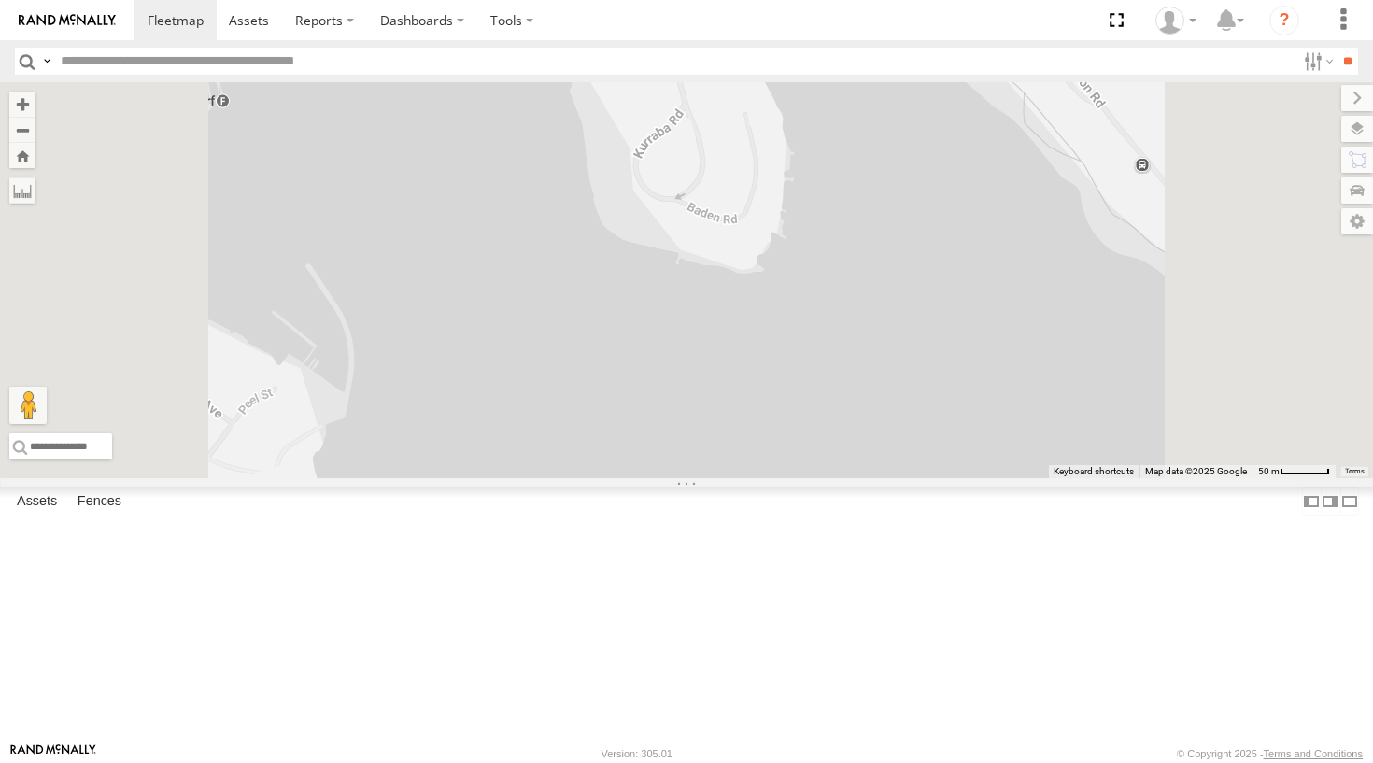
drag, startPoint x: 940, startPoint y: 212, endPoint x: 941, endPoint y: 310, distance: 98.1
click at [941, 310] on div "DELTA Troopie Commercial Grouch Blue The Frog Big Red" at bounding box center [686, 280] width 1373 height 396
